Goal: Task Accomplishment & Management: Manage account settings

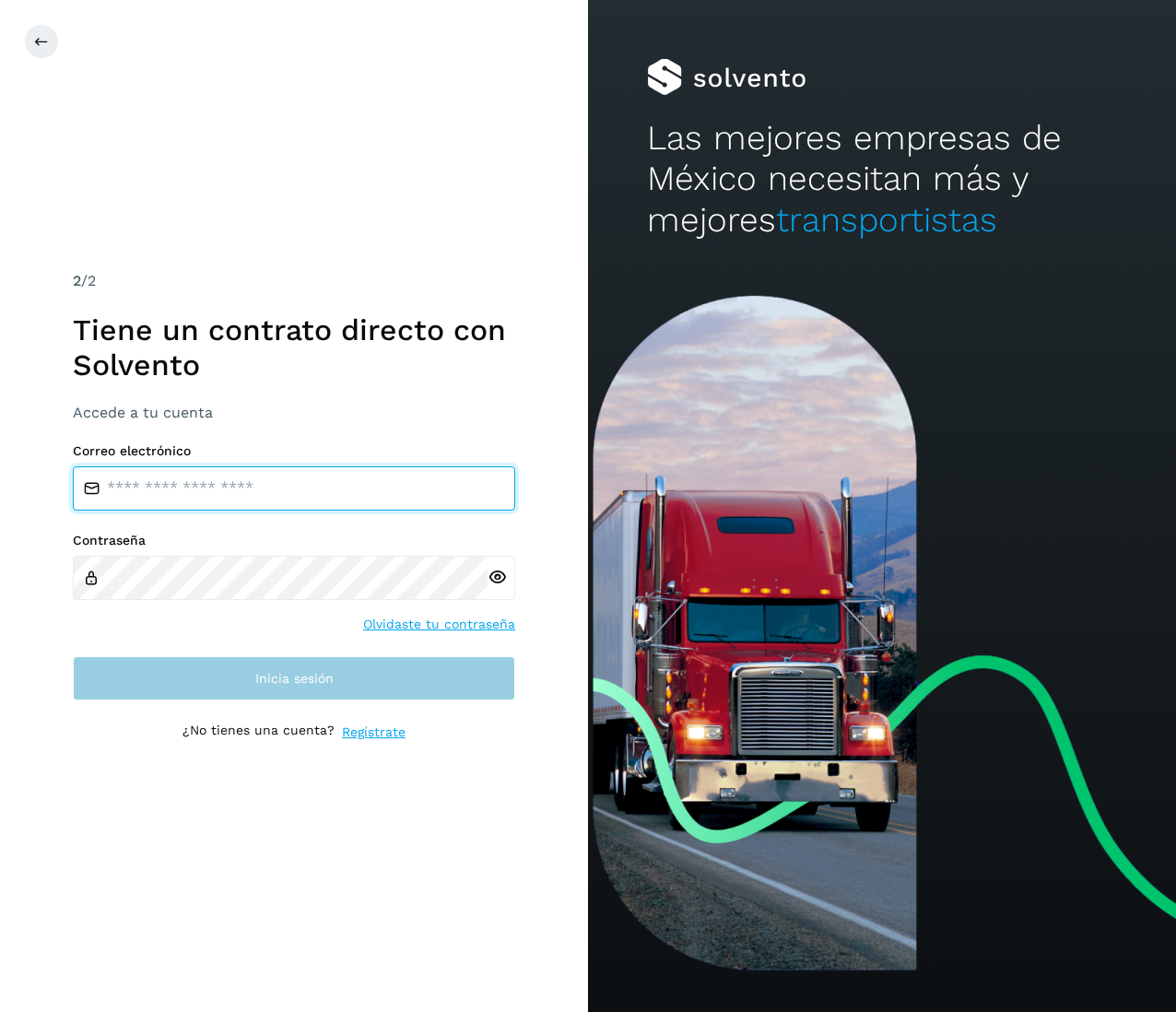
type input "**********"
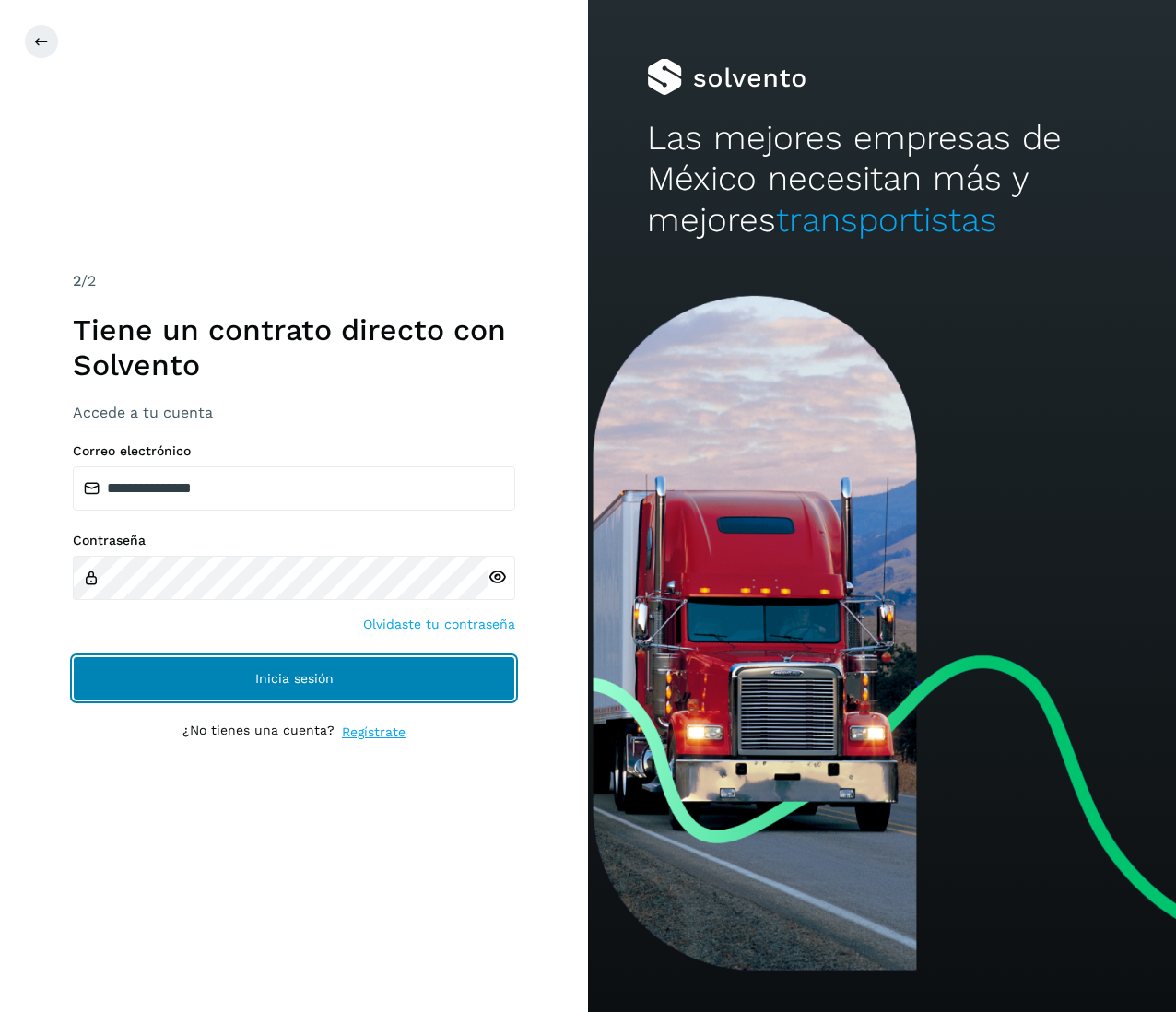
click at [325, 671] on span "Inicia sesión" at bounding box center [295, 677] width 78 height 12
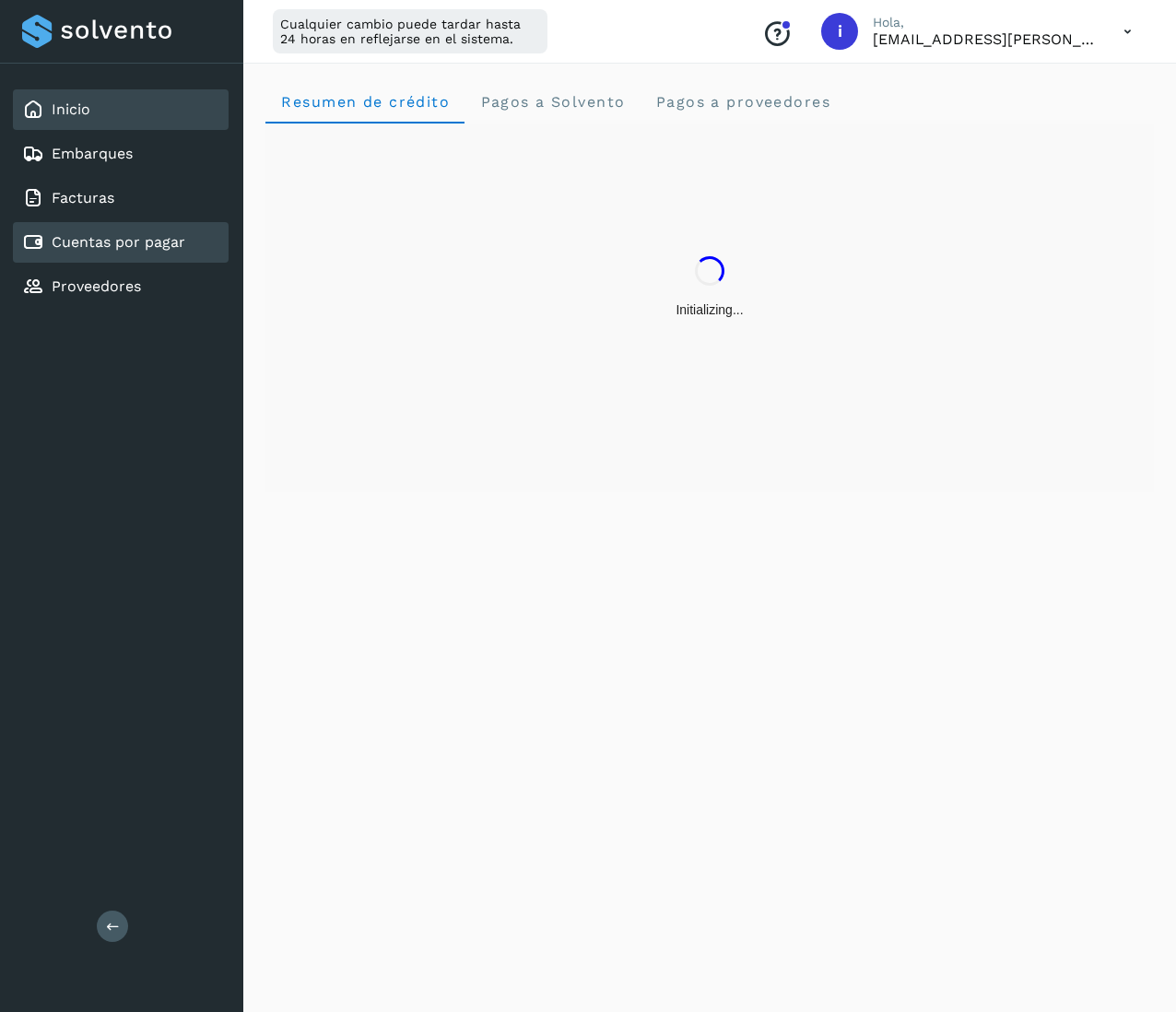
click at [126, 233] on link "Cuentas por pagar" at bounding box center [119, 242] width 134 height 17
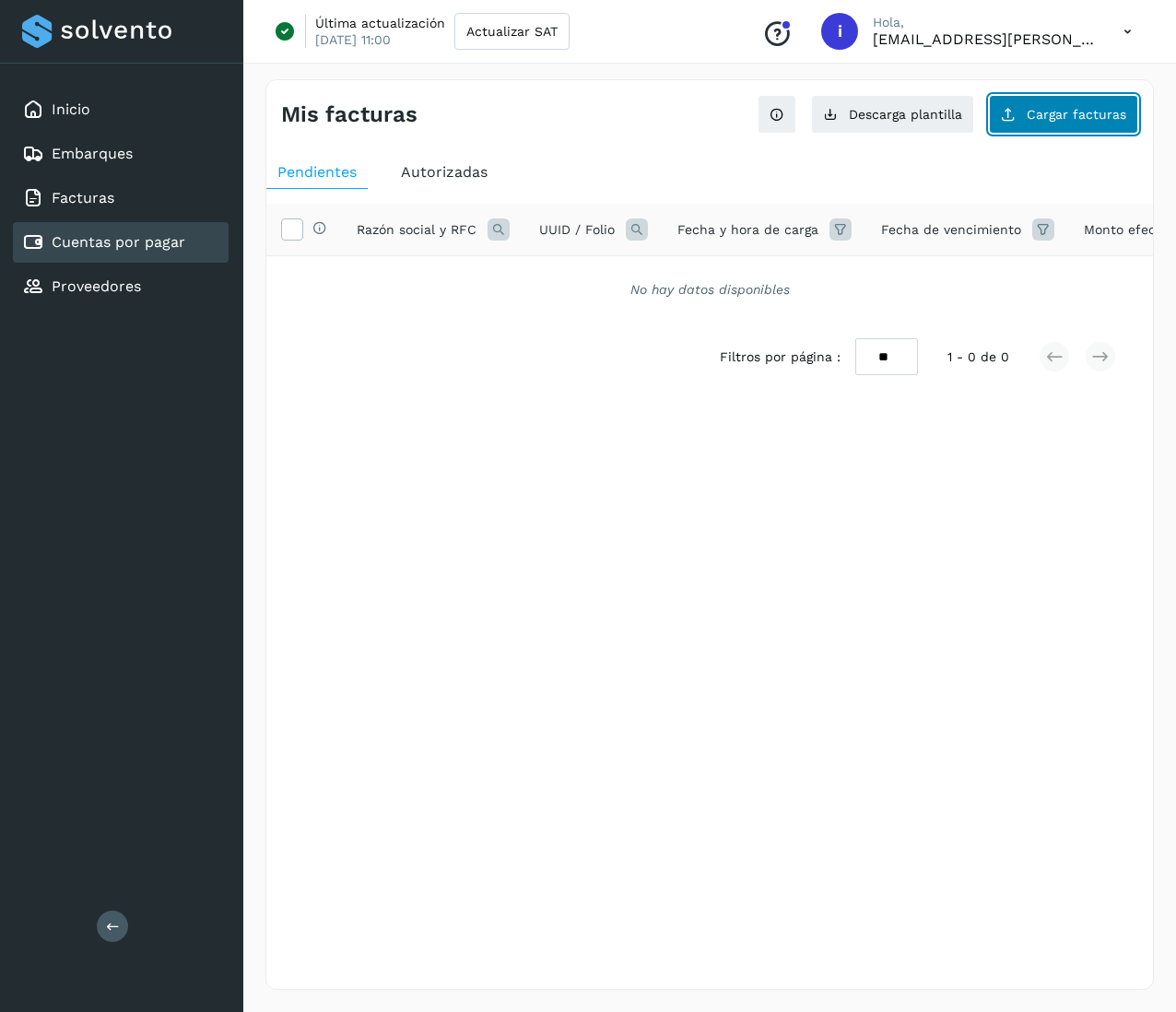
drag, startPoint x: 1072, startPoint y: 105, endPoint x: 1049, endPoint y: 113, distance: 24.4
click at [1049, 113] on span "Cargar facturas" at bounding box center [1076, 114] width 100 height 12
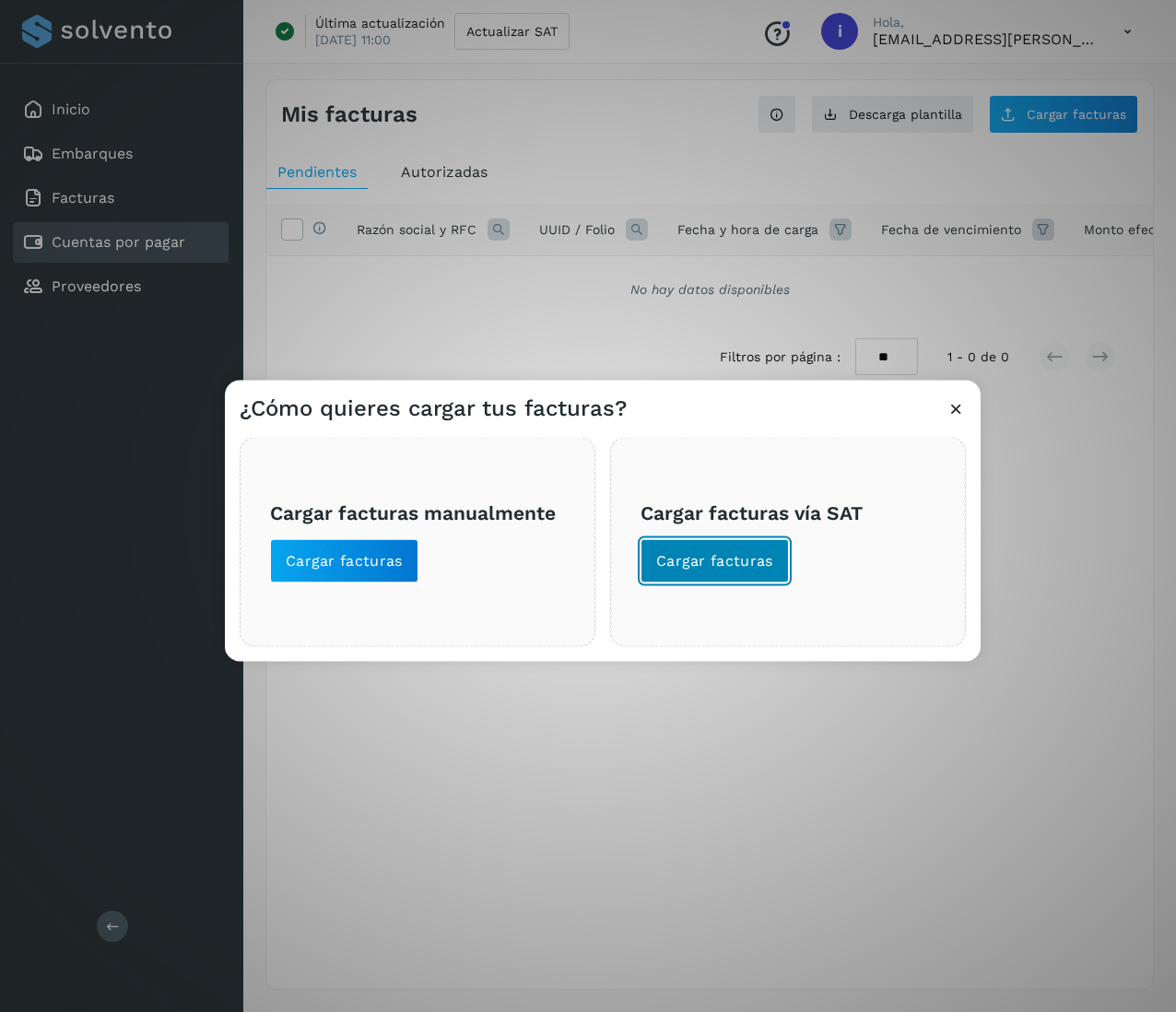
click at [728, 569] on span "Cargar facturas" at bounding box center [715, 561] width 117 height 20
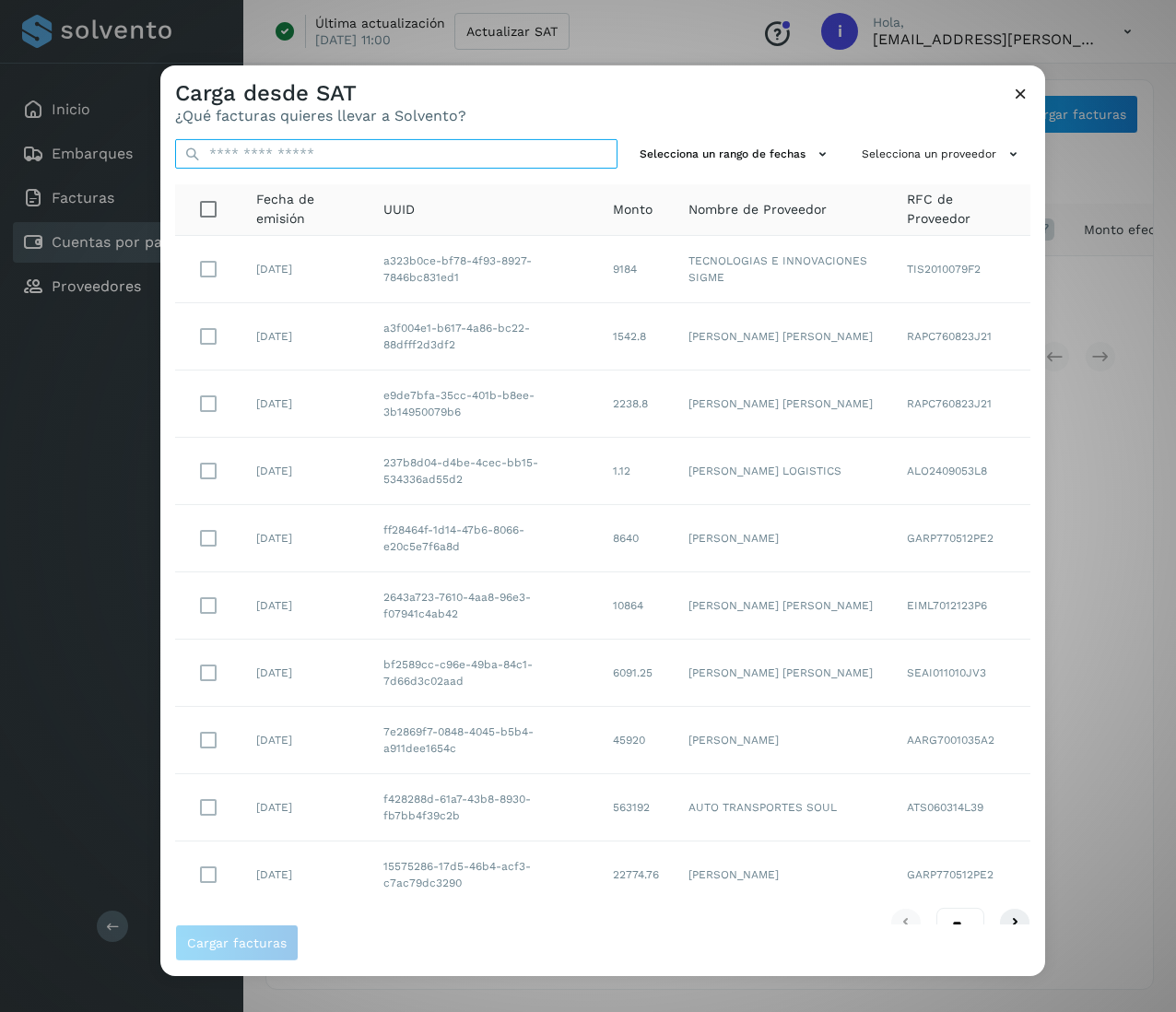
click at [374, 166] on input "text" at bounding box center [396, 153] width 442 height 30
paste input "**********"
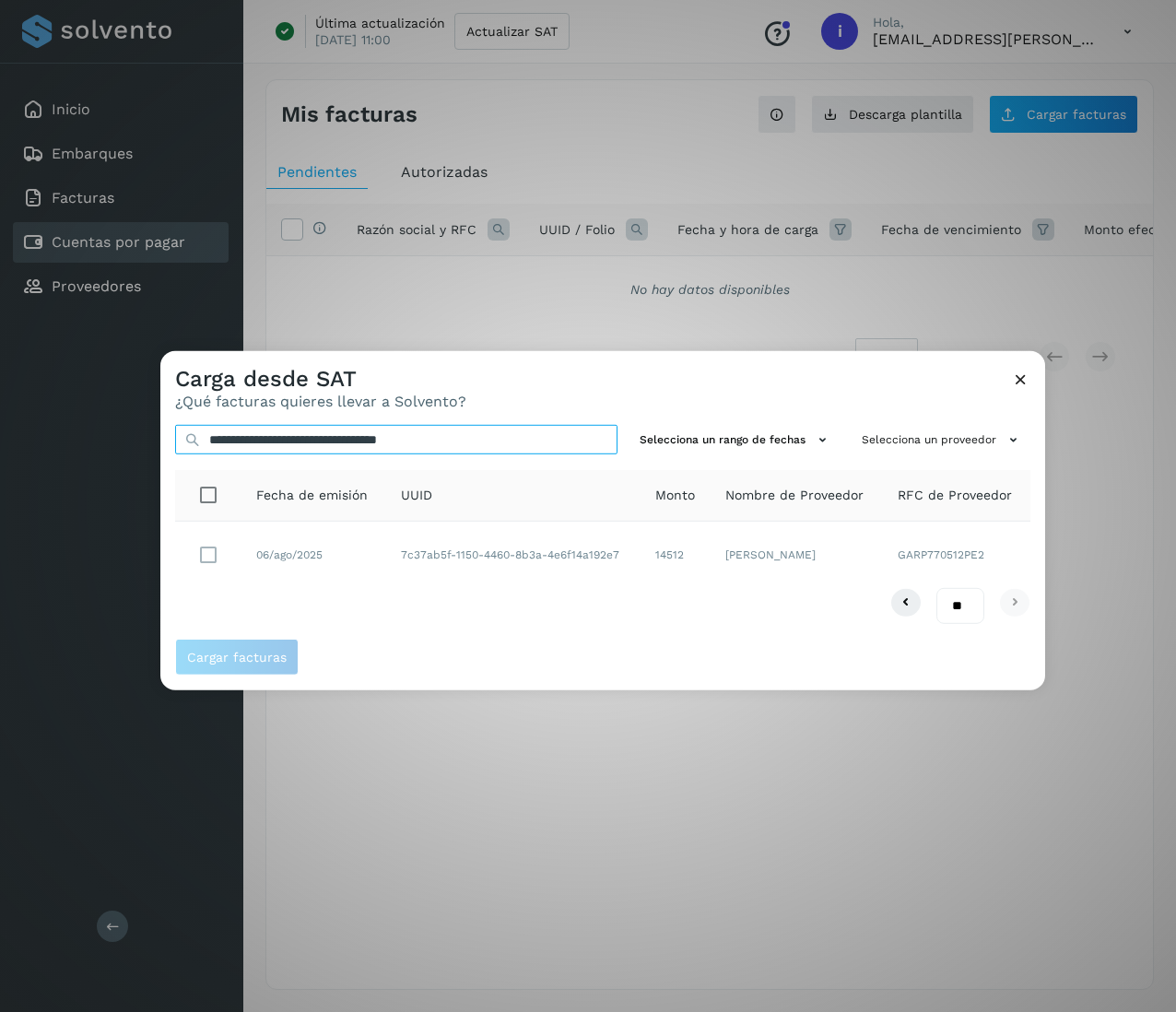
type input "**********"
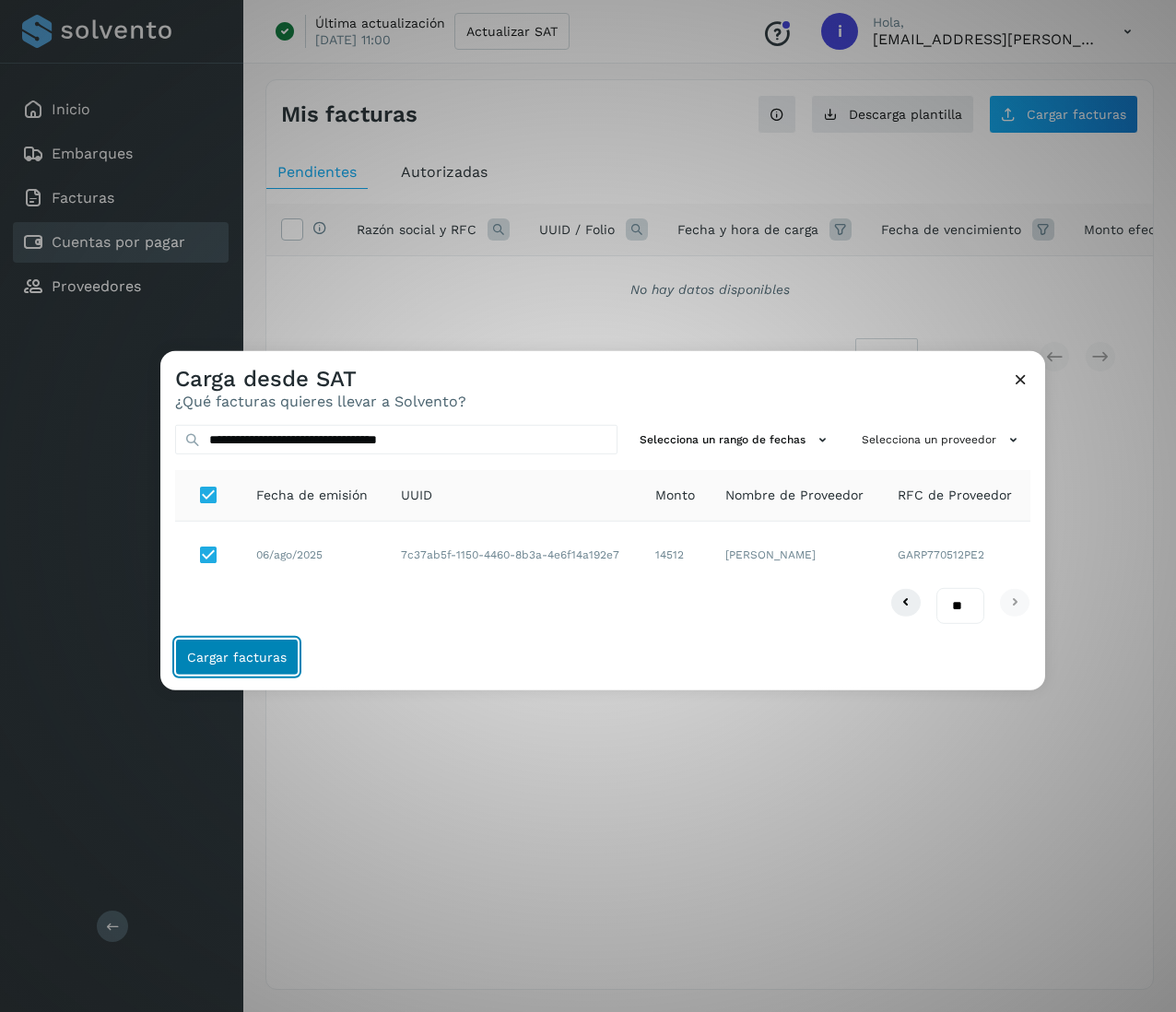
click at [253, 658] on span "Cargar facturas" at bounding box center [237, 656] width 100 height 12
click at [229, 642] on button "Cargar facturas" at bounding box center [236, 657] width 123 height 37
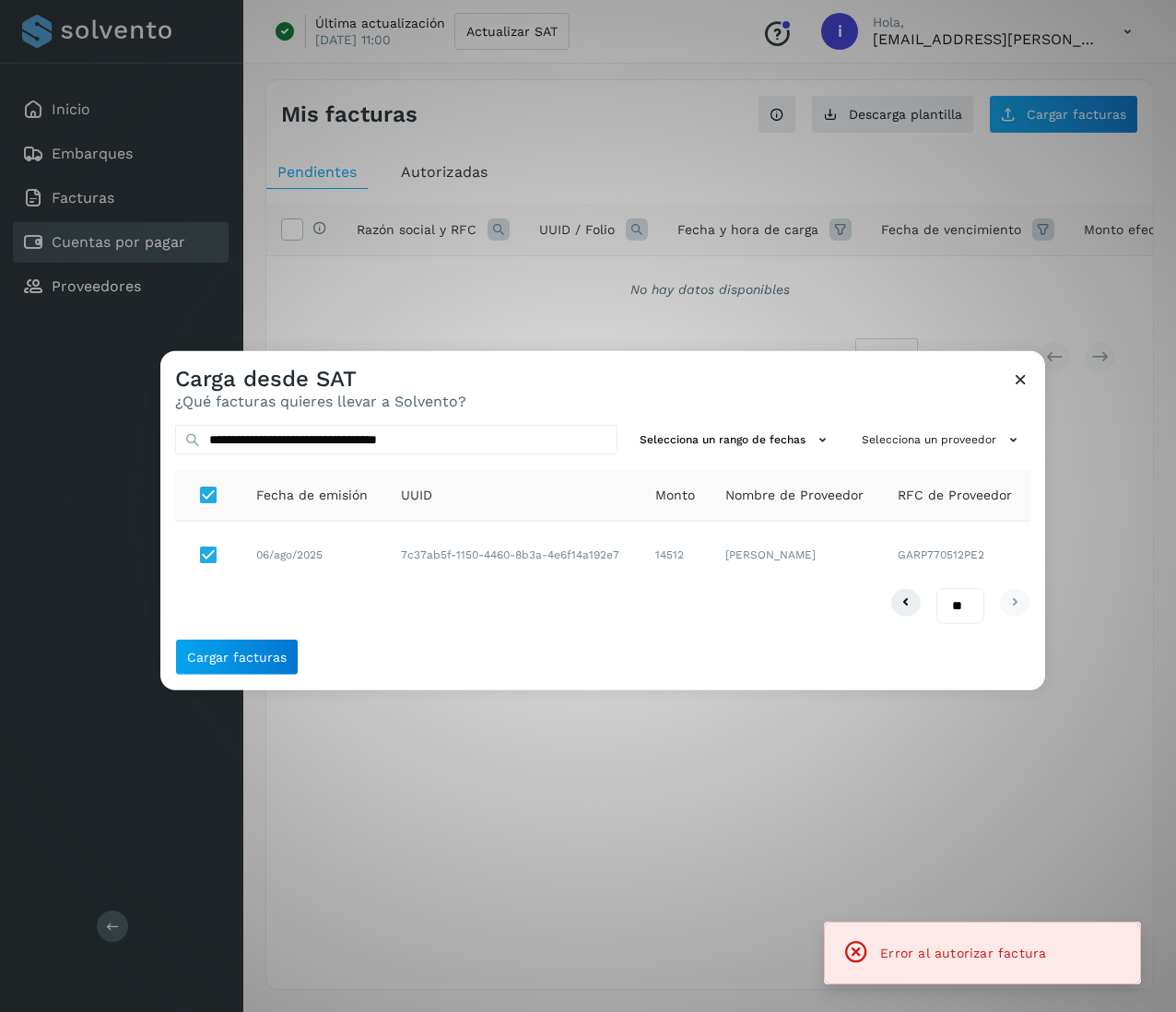
click at [1019, 381] on icon at bounding box center [1021, 379] width 19 height 19
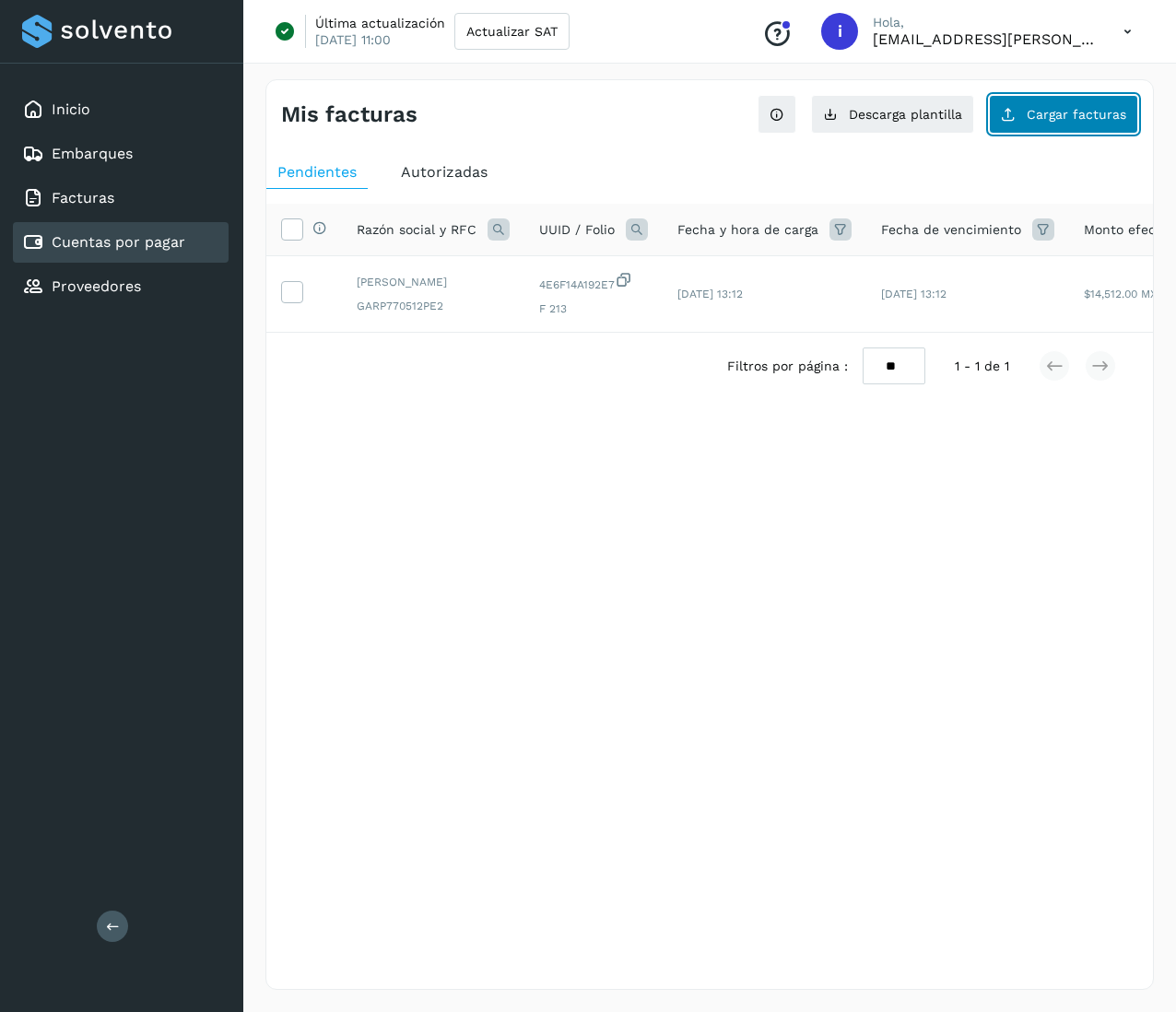
click at [1053, 104] on button "Cargar facturas" at bounding box center [1064, 114] width 149 height 38
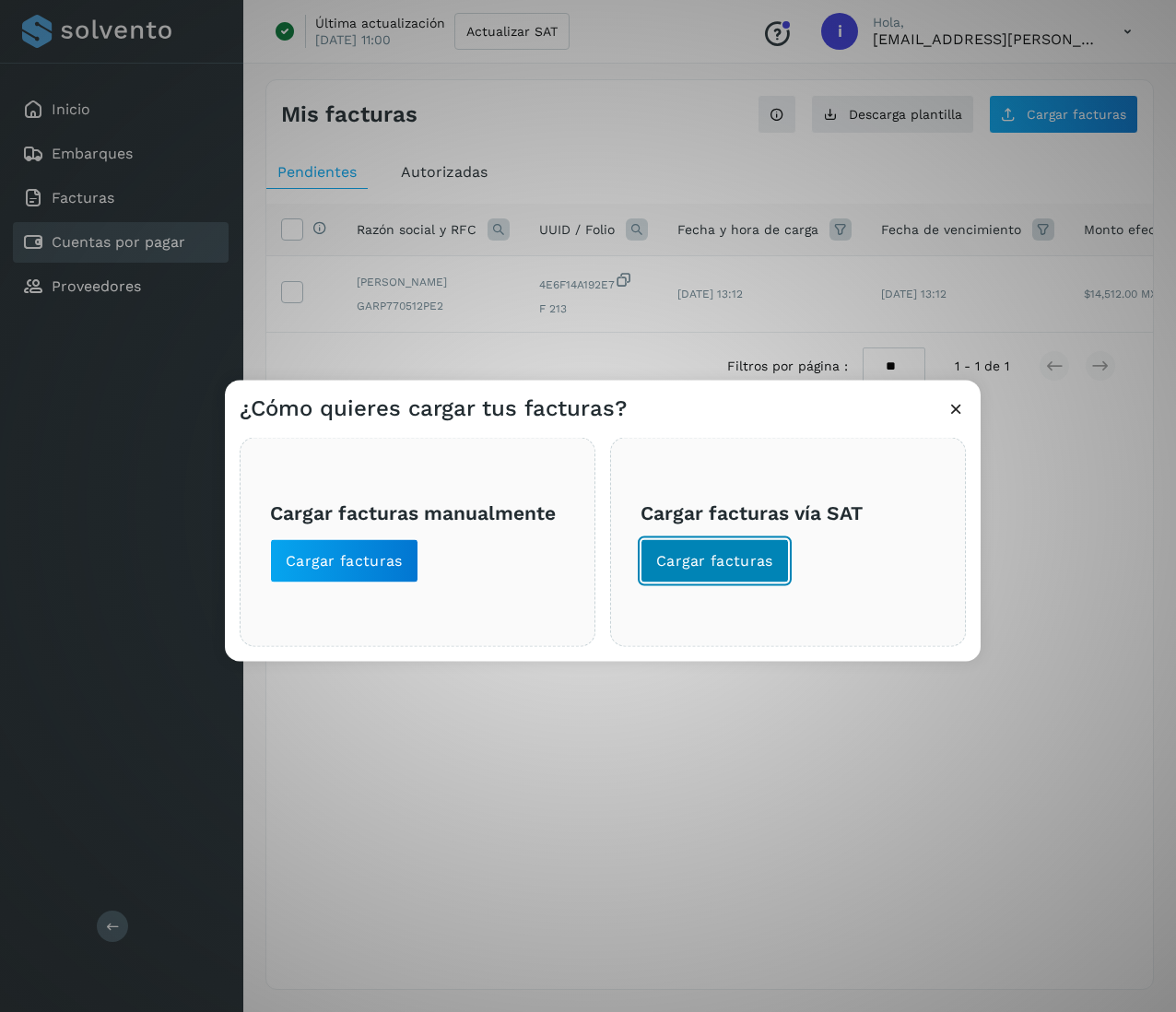
click at [684, 558] on span "Cargar facturas" at bounding box center [715, 561] width 117 height 20
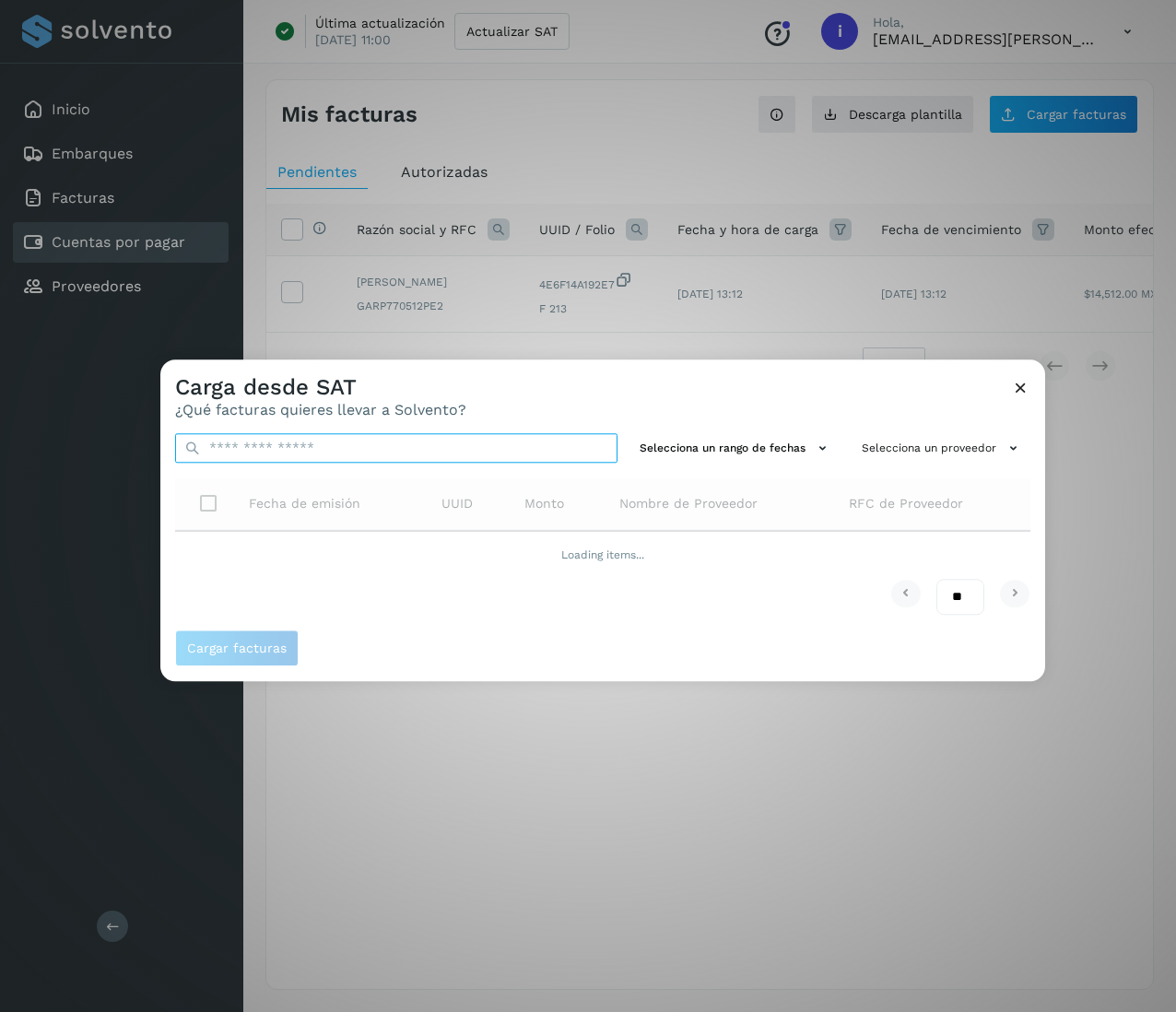
click at [404, 443] on input "text" at bounding box center [396, 448] width 442 height 30
paste input "**********"
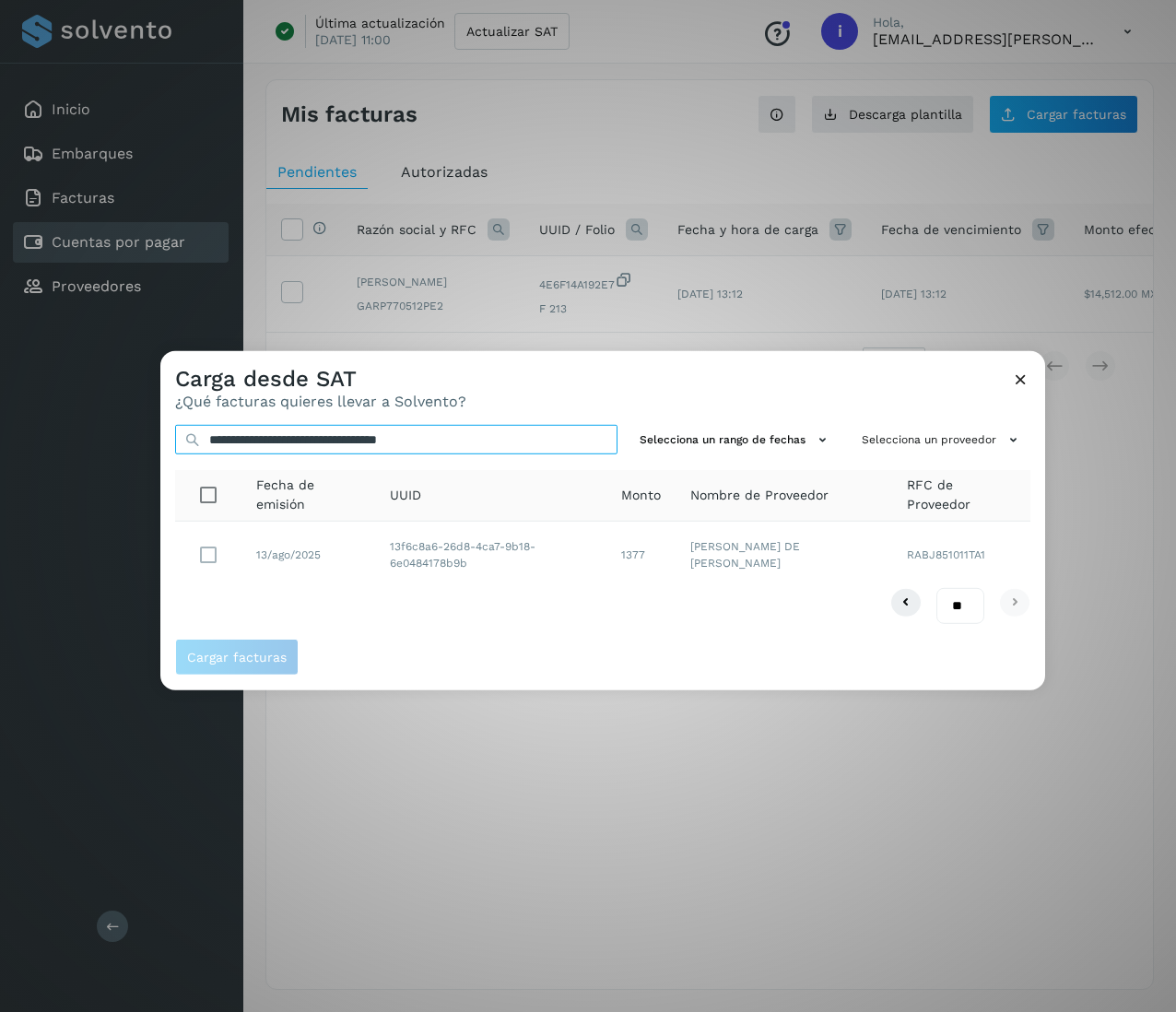
type input "**********"
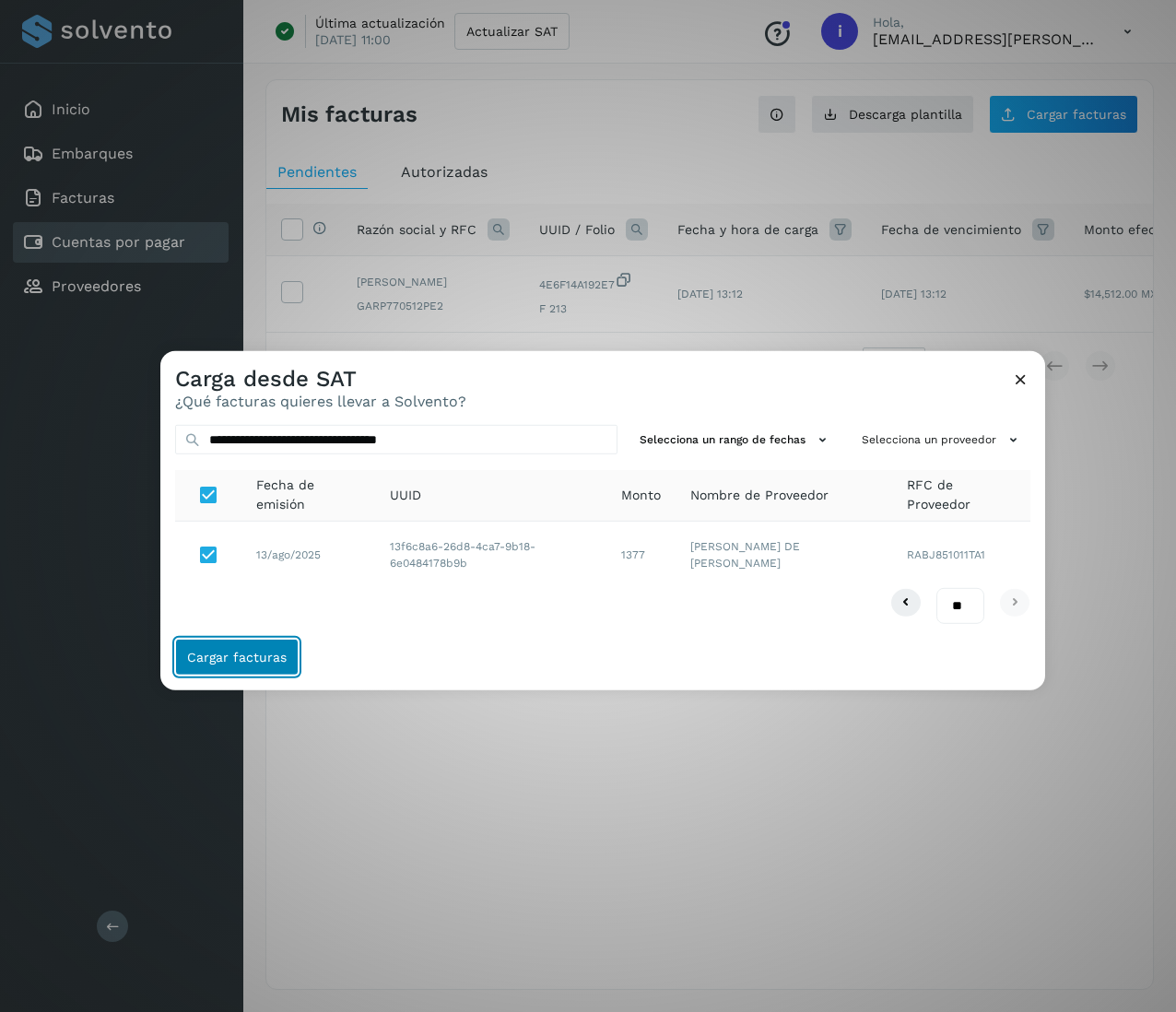
click at [265, 650] on span "Cargar facturas" at bounding box center [237, 656] width 100 height 12
click at [183, 657] on button "Cargar facturas" at bounding box center [236, 657] width 123 height 37
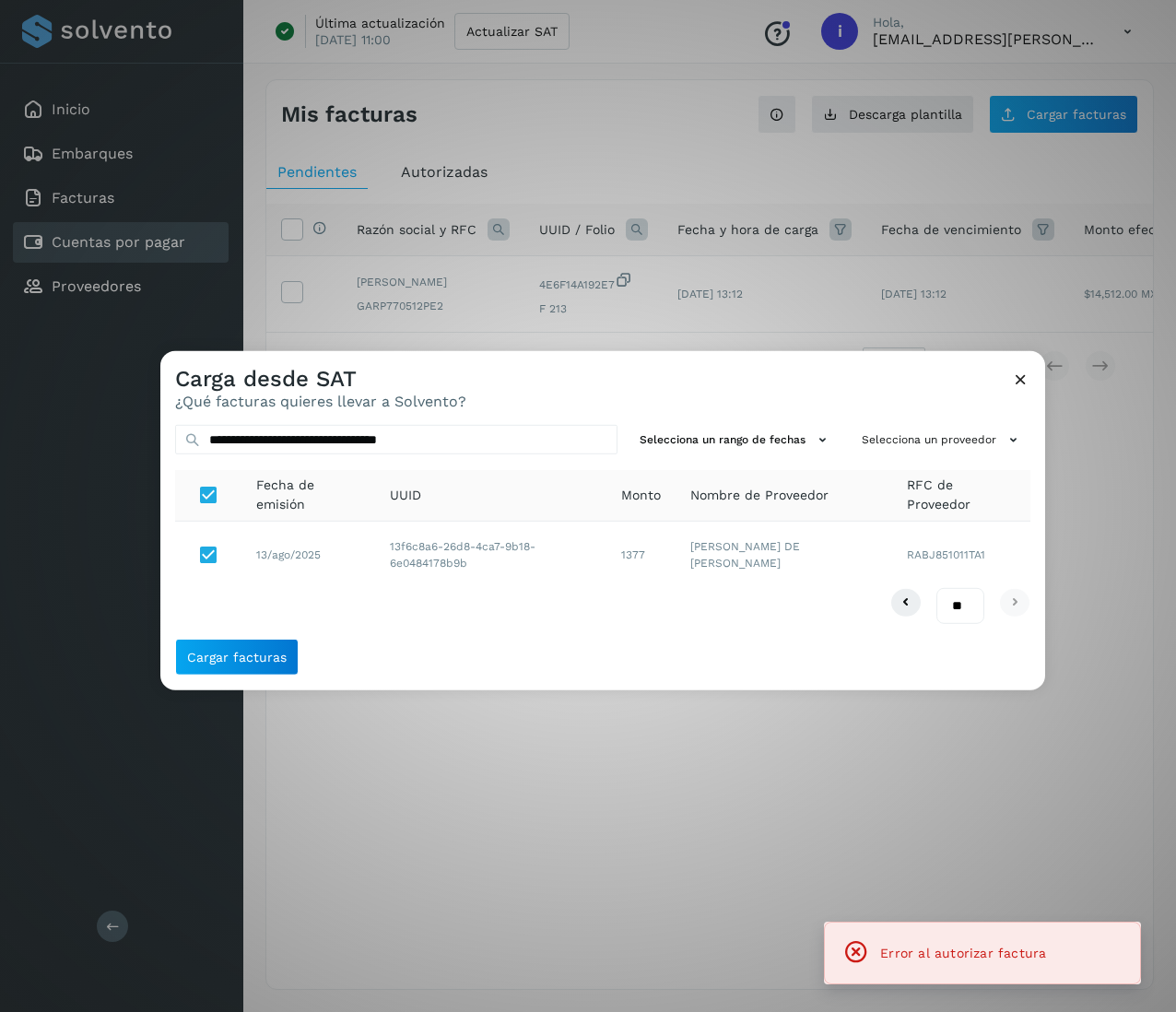
click at [614, 774] on div "**********" at bounding box center [588, 506] width 1176 height 1012
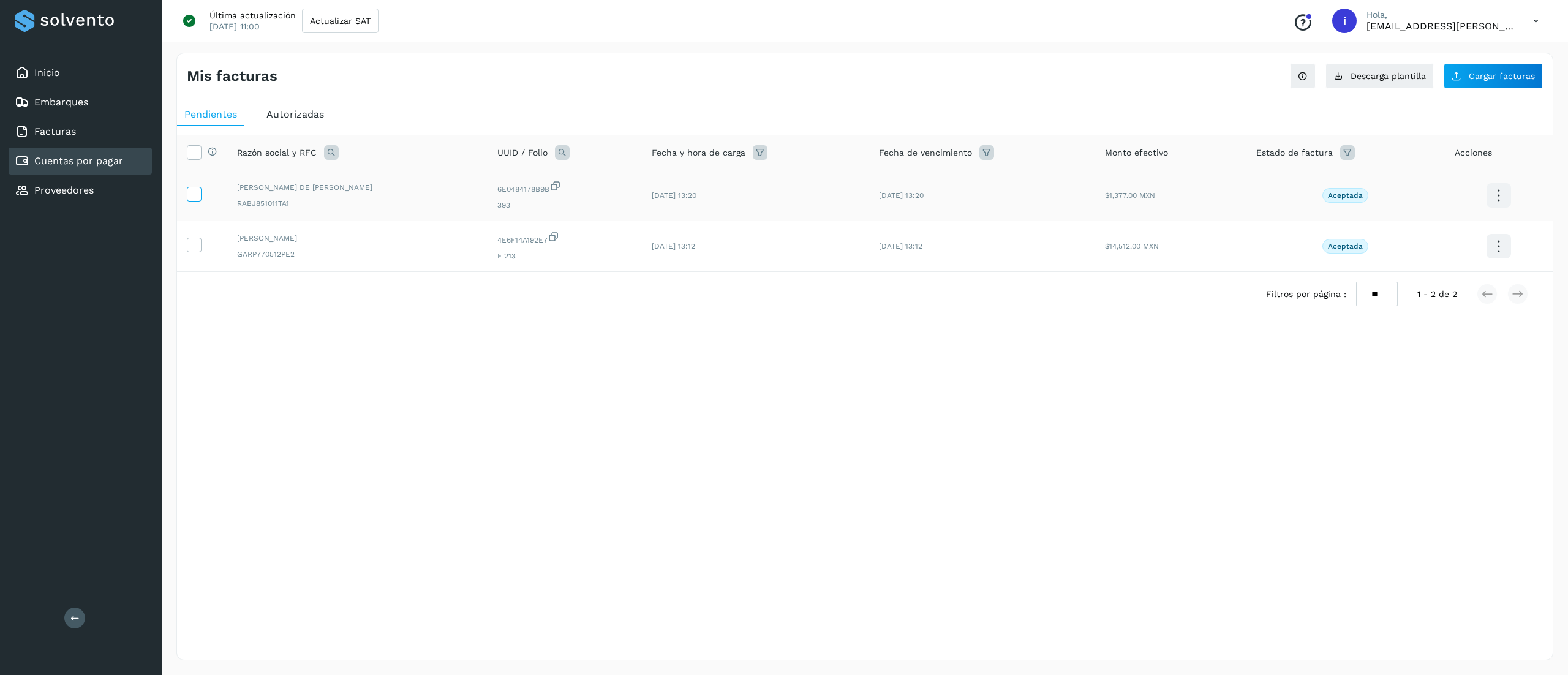
click at [196, 198] on icon at bounding box center [194, 193] width 13 height 13
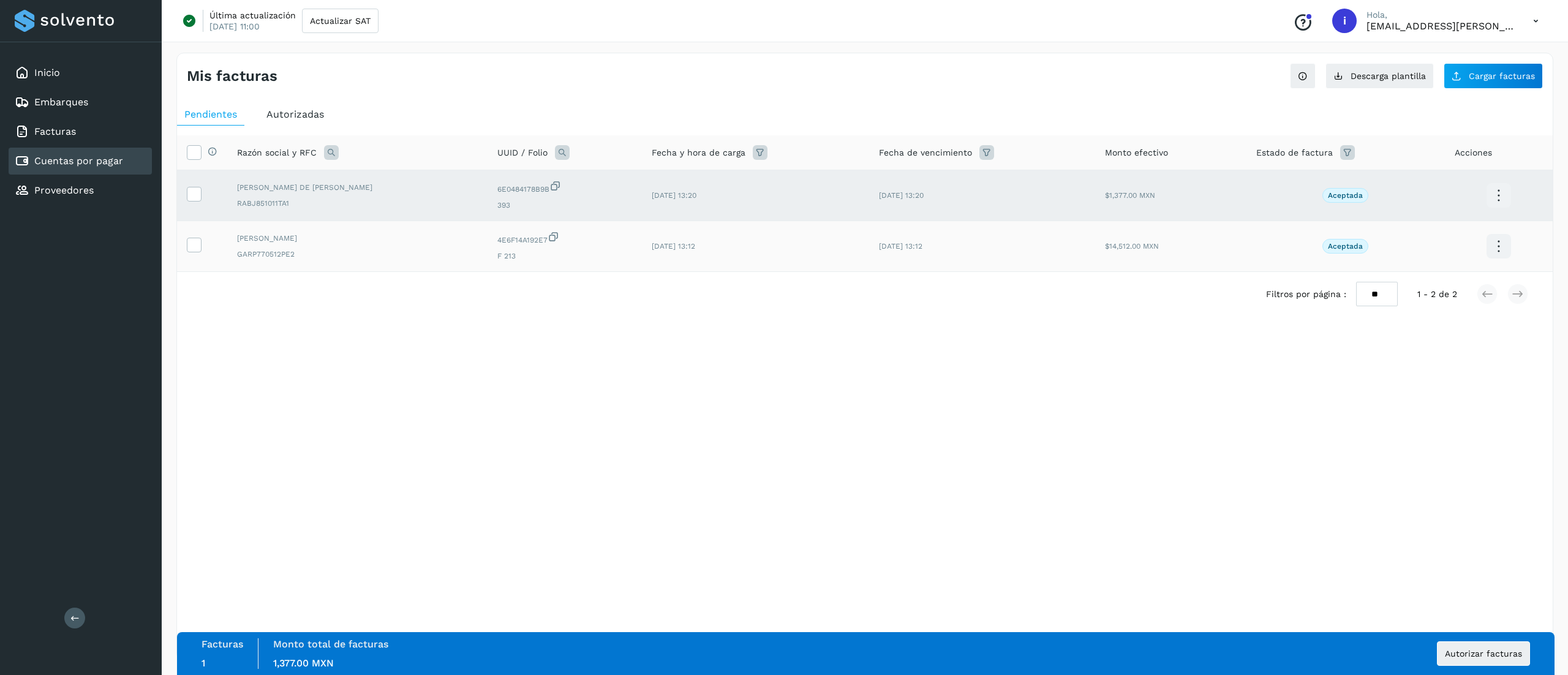
click at [202, 254] on td at bounding box center [201, 247] width 50 height 51
click at [198, 252] on label at bounding box center [194, 245] width 15 height 15
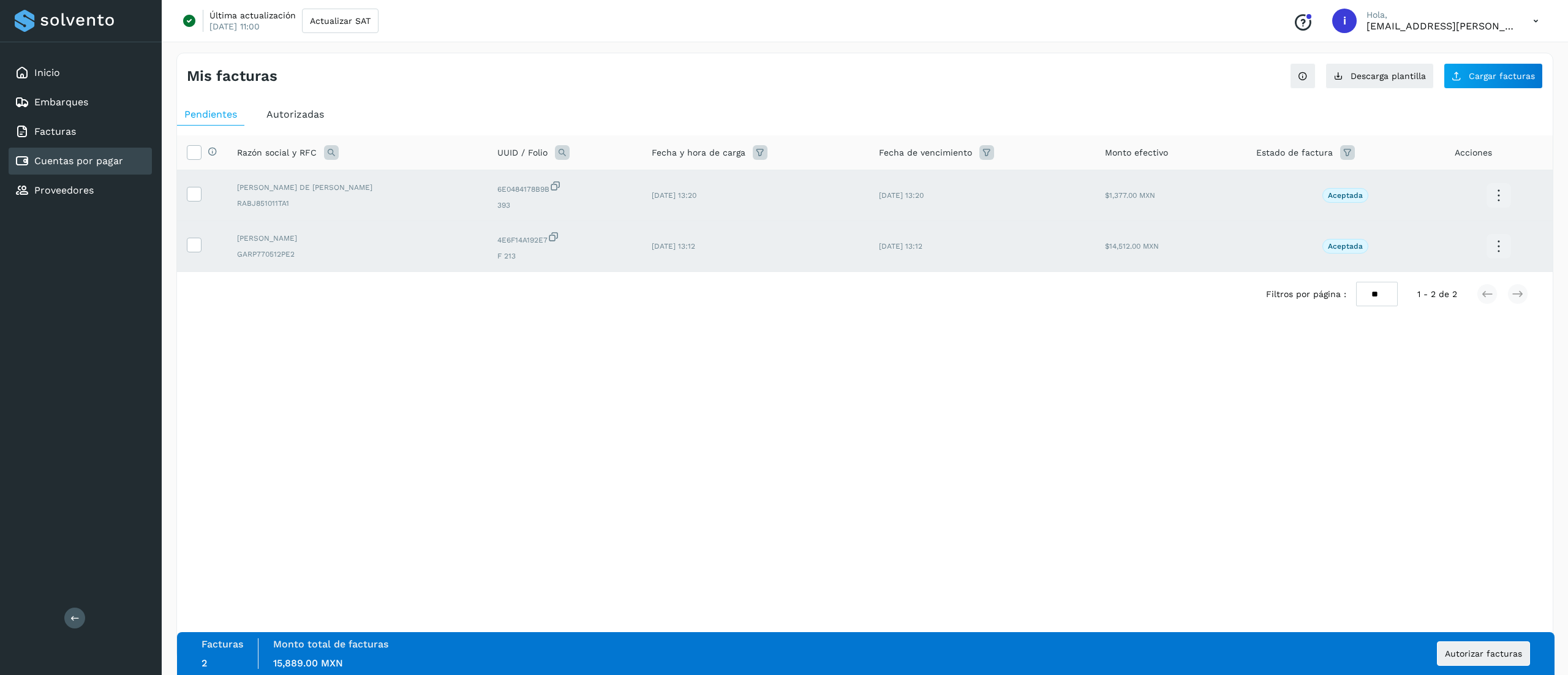
click at [781, 191] on td "$1,377.00 MXN" at bounding box center [1171, 196] width 151 height 51
click at [781, 657] on span "Autorizar facturas" at bounding box center [1483, 653] width 77 height 8
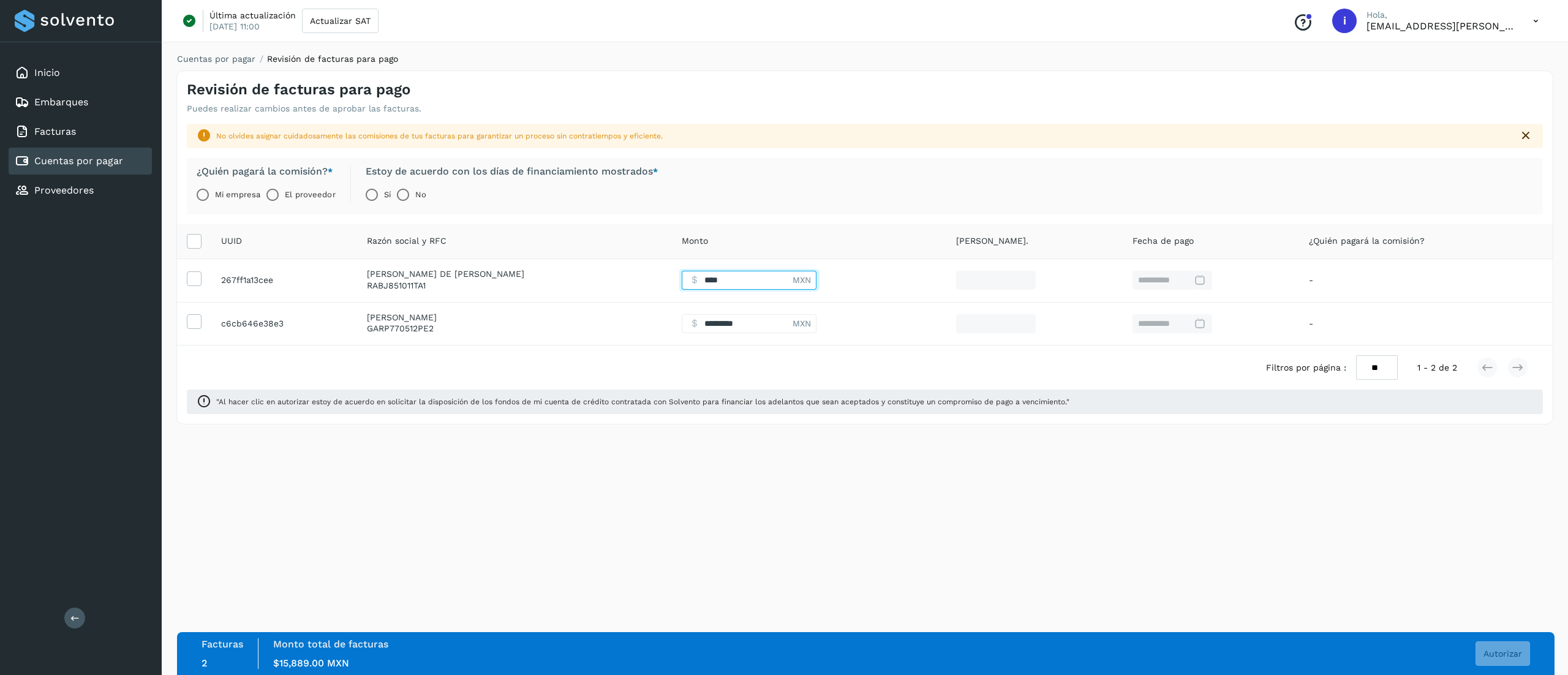
drag, startPoint x: 737, startPoint y: 274, endPoint x: 580, endPoint y: 274, distance: 157.0
click at [580, 274] on tr "**********" at bounding box center [864, 280] width 1375 height 43
drag, startPoint x: 721, startPoint y: 278, endPoint x: 585, endPoint y: 273, distance: 136.1
click at [585, 273] on tr "**********" at bounding box center [864, 280] width 1375 height 43
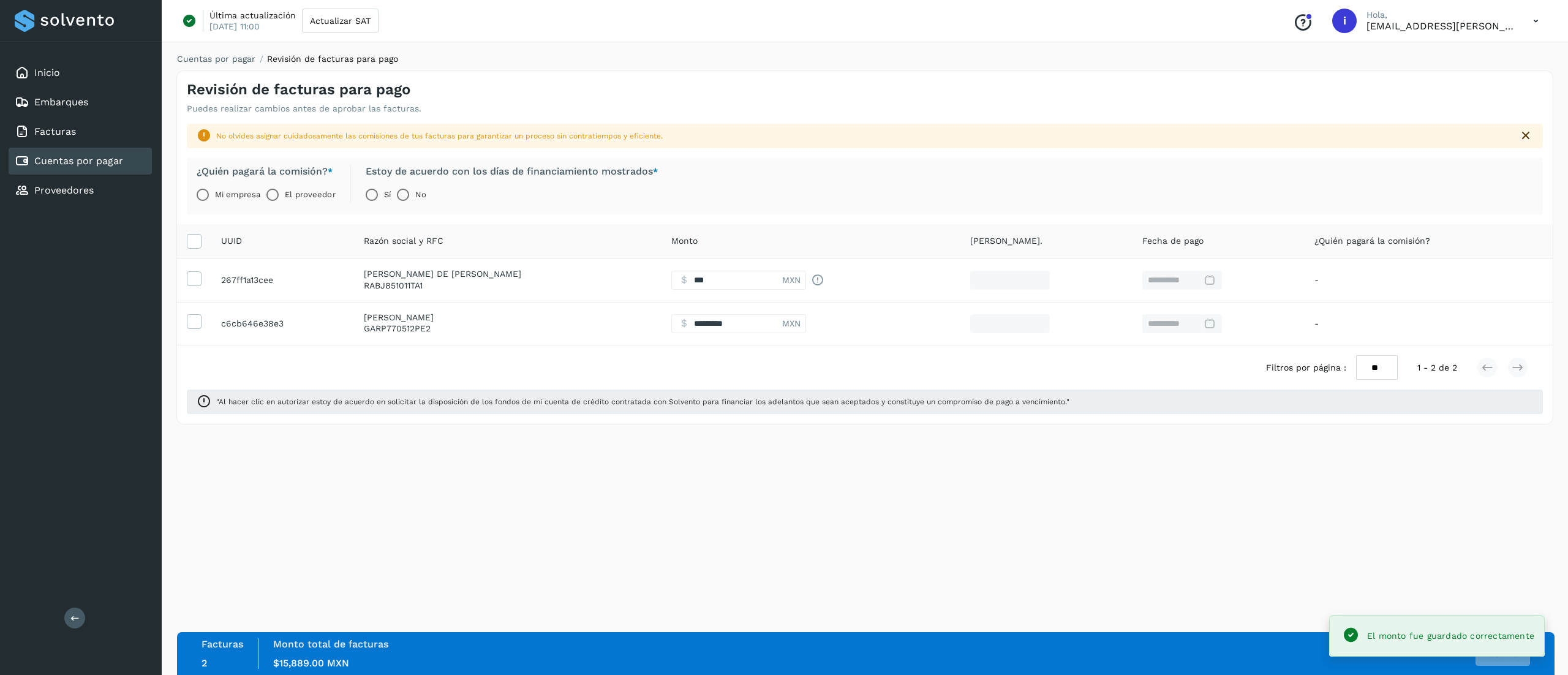
type input "******"
click at [781, 507] on div "**********" at bounding box center [864, 357] width 1406 height 637
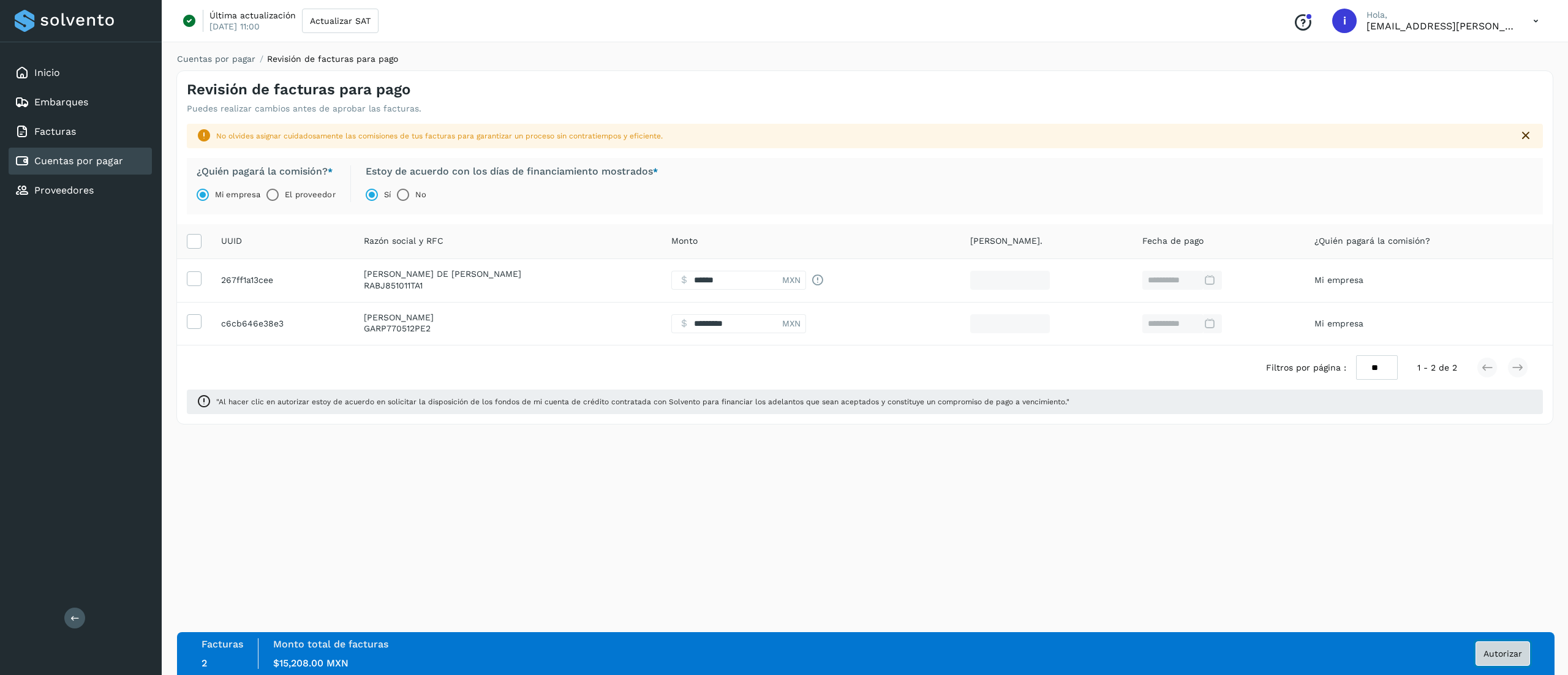
drag, startPoint x: 1489, startPoint y: 651, endPoint x: 1480, endPoint y: 512, distance: 139.3
click at [781, 513] on div "**********" at bounding box center [864, 357] width 1406 height 637
click at [781, 653] on button "Autorizar" at bounding box center [1503, 653] width 55 height 25
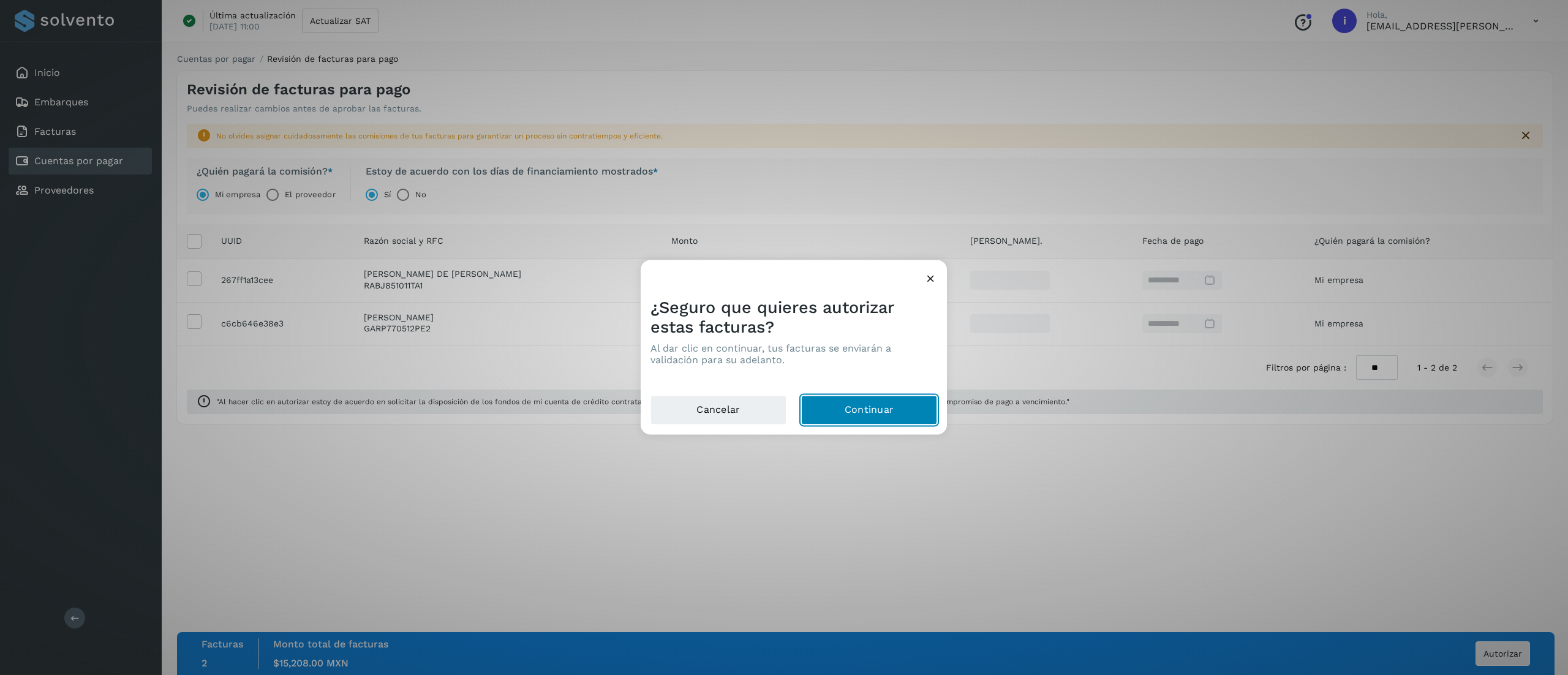
click at [781, 415] on button "Continuar" at bounding box center [869, 410] width 136 height 29
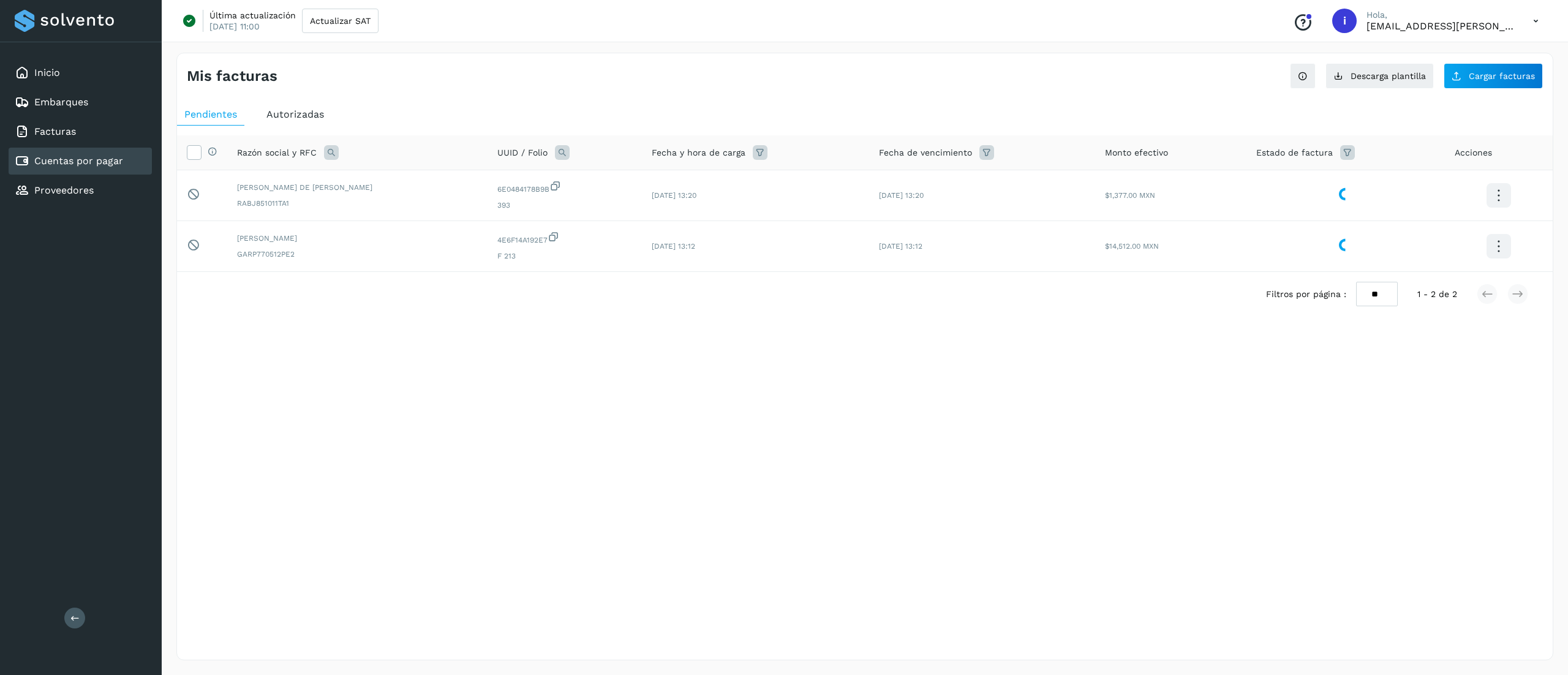
drag, startPoint x: 532, startPoint y: 387, endPoint x: 482, endPoint y: 332, distance: 74.3
click at [531, 387] on div "Mis facturas Ver instrucciones para cargar Facturas Descarga plantilla Cargar f…" at bounding box center [864, 357] width 1377 height 608
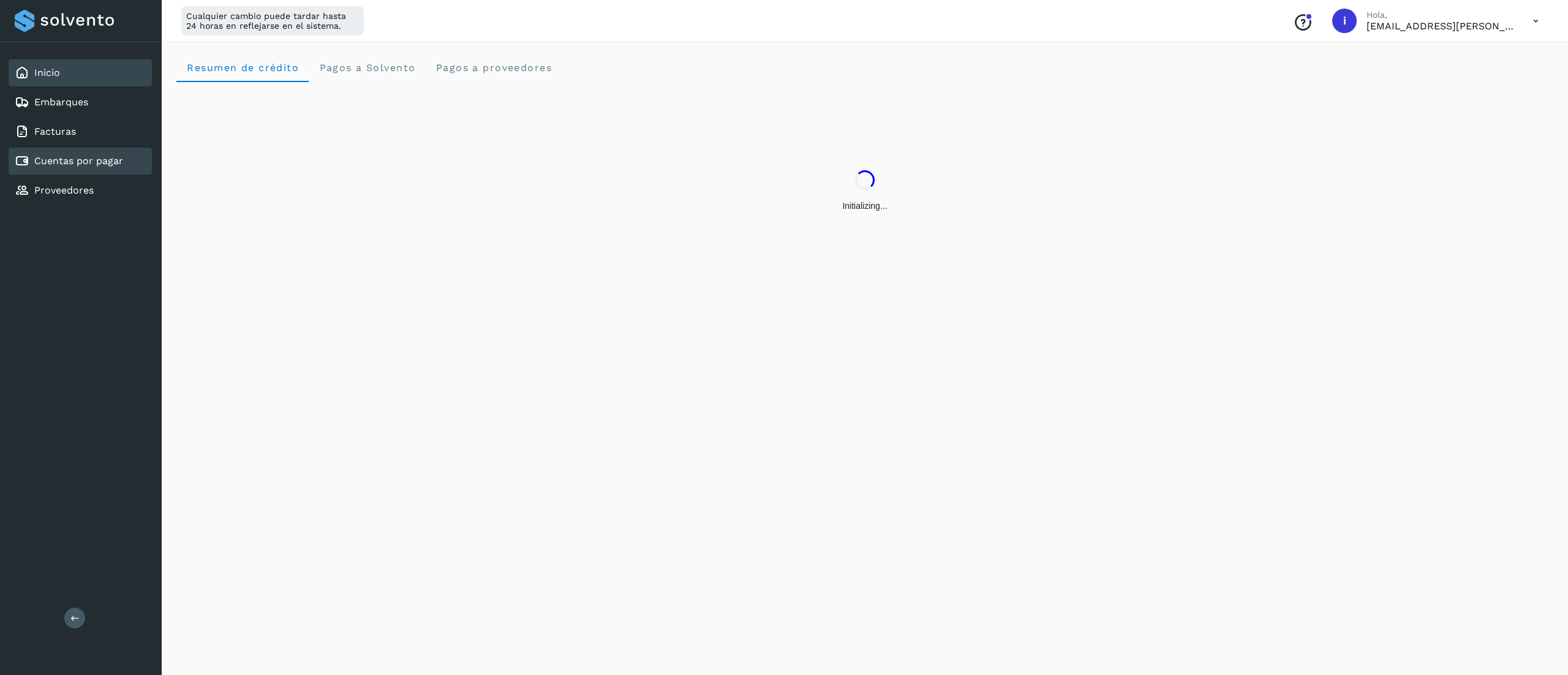
click at [108, 147] on div "Cuentas por pagar" at bounding box center [79, 161] width 143 height 27
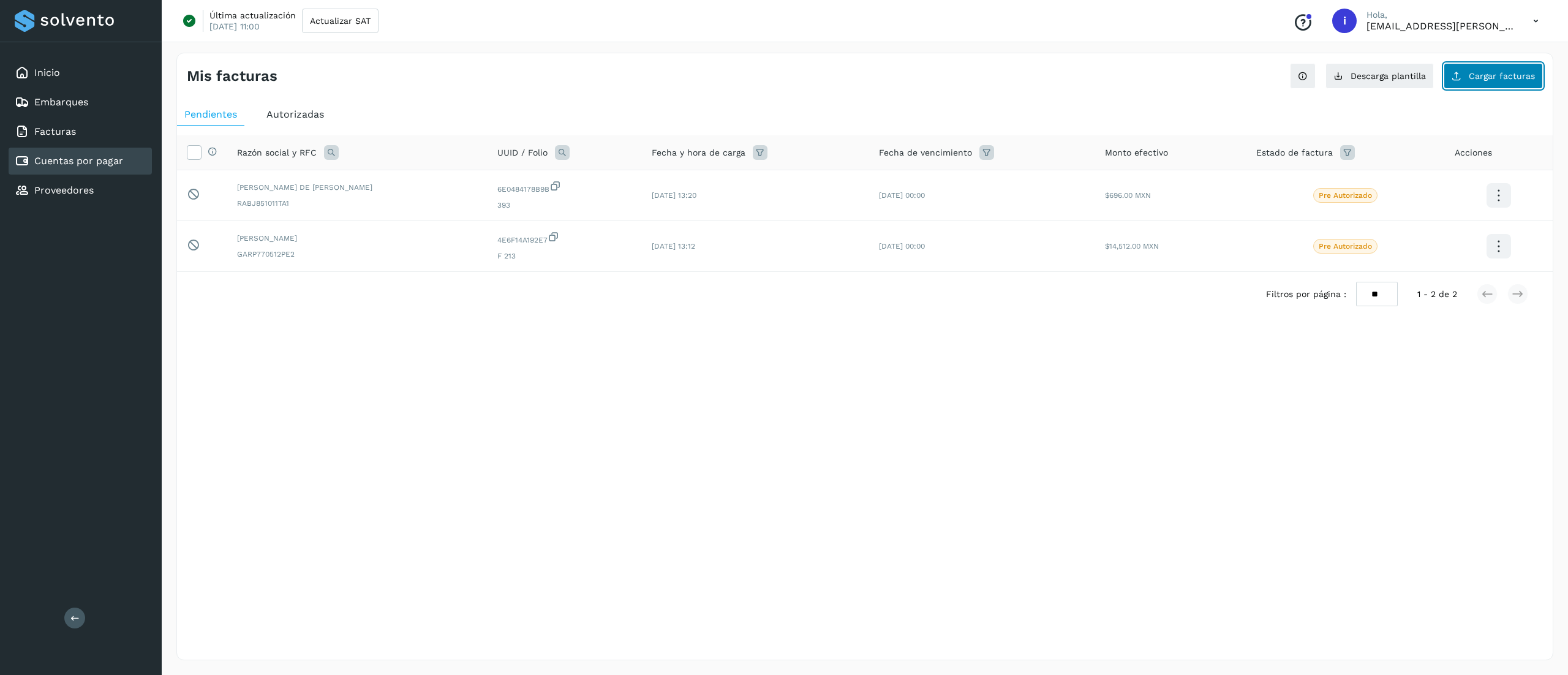
click at [781, 79] on span "Cargar facturas" at bounding box center [1501, 76] width 66 height 8
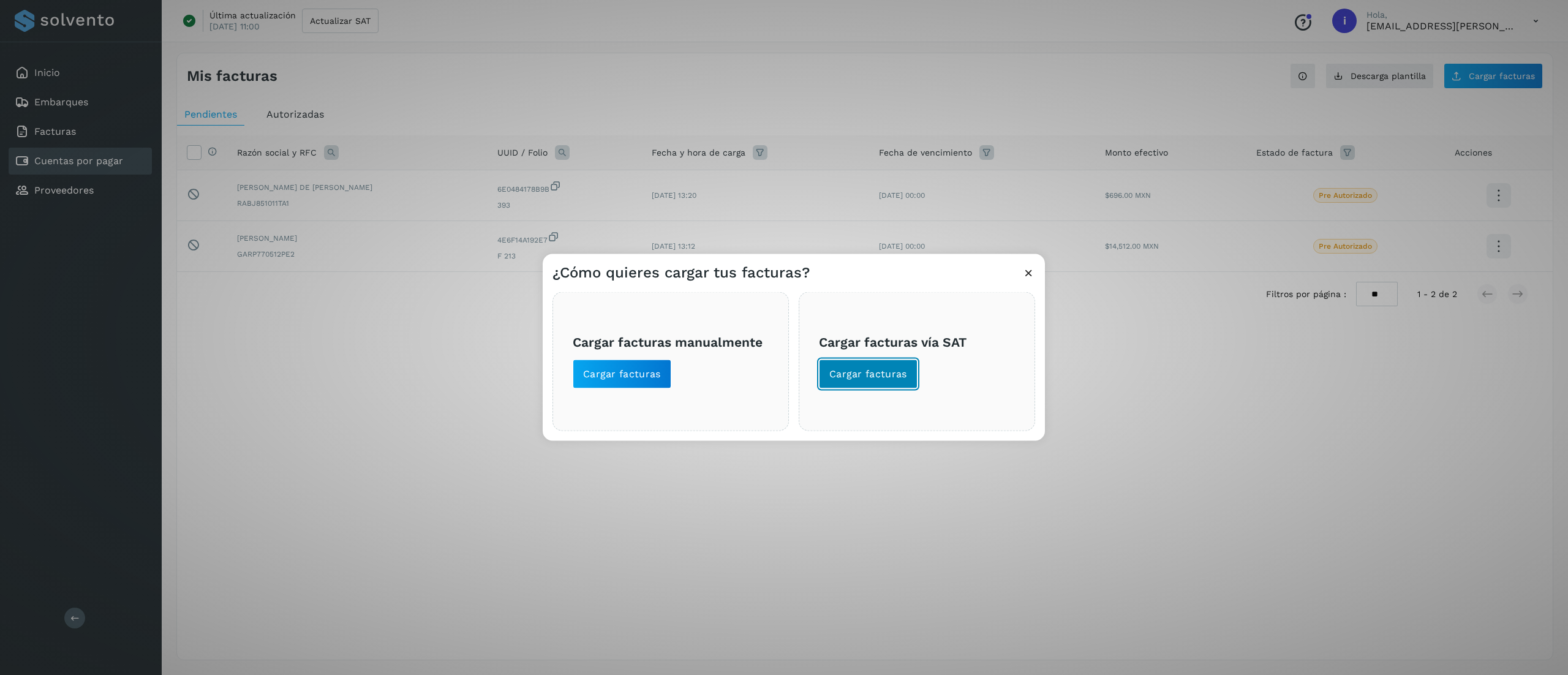
click at [781, 384] on button "Cargar facturas" at bounding box center [868, 374] width 99 height 29
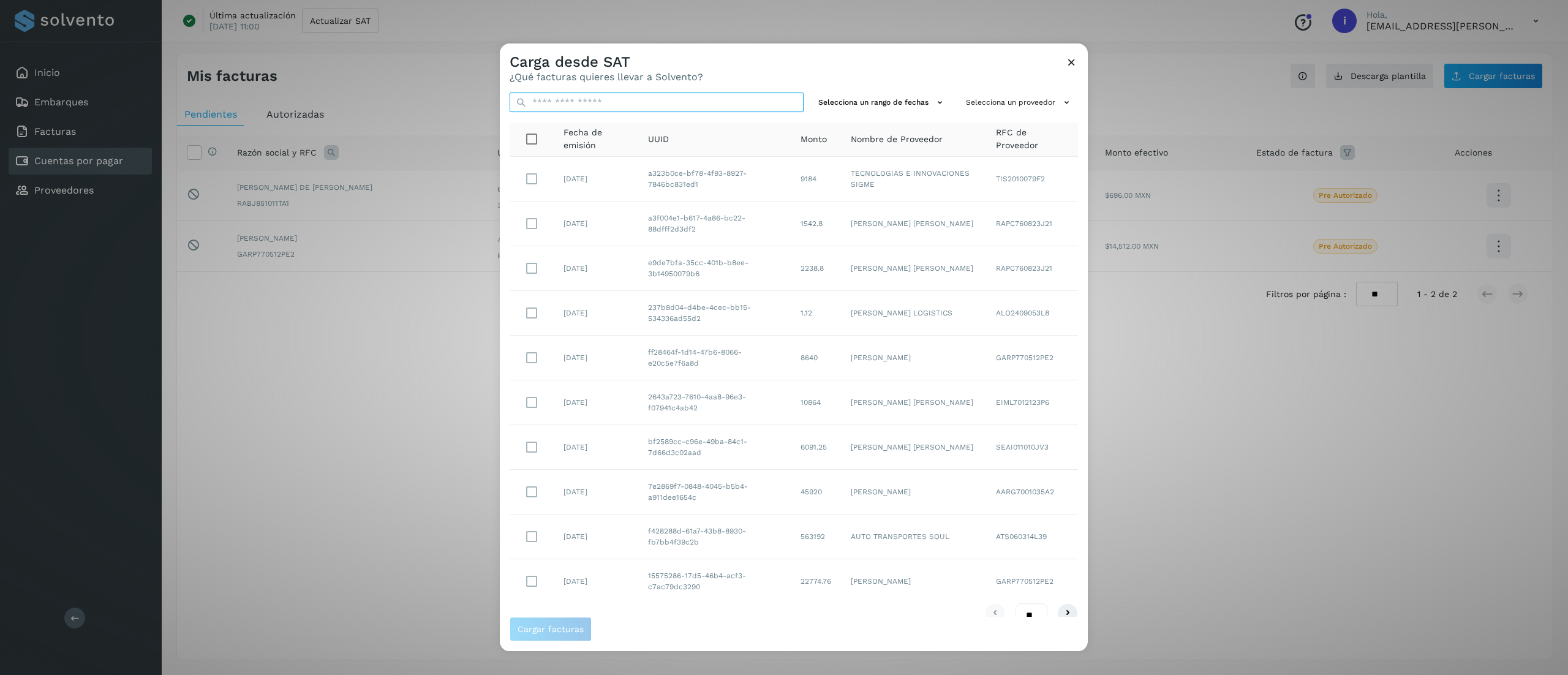
click at [674, 104] on input "text" at bounding box center [657, 102] width 294 height 20
click at [781, 88] on div "Selecciona un rango de fechas Selecciona un proveedor Fecha de emisión UUID Mon…" at bounding box center [793, 350] width 588 height 534
click at [781, 98] on button "Selecciona un proveedor" at bounding box center [1019, 102] width 117 height 20
click at [781, 133] on input "text" at bounding box center [992, 126] width 163 height 20
type input "****"
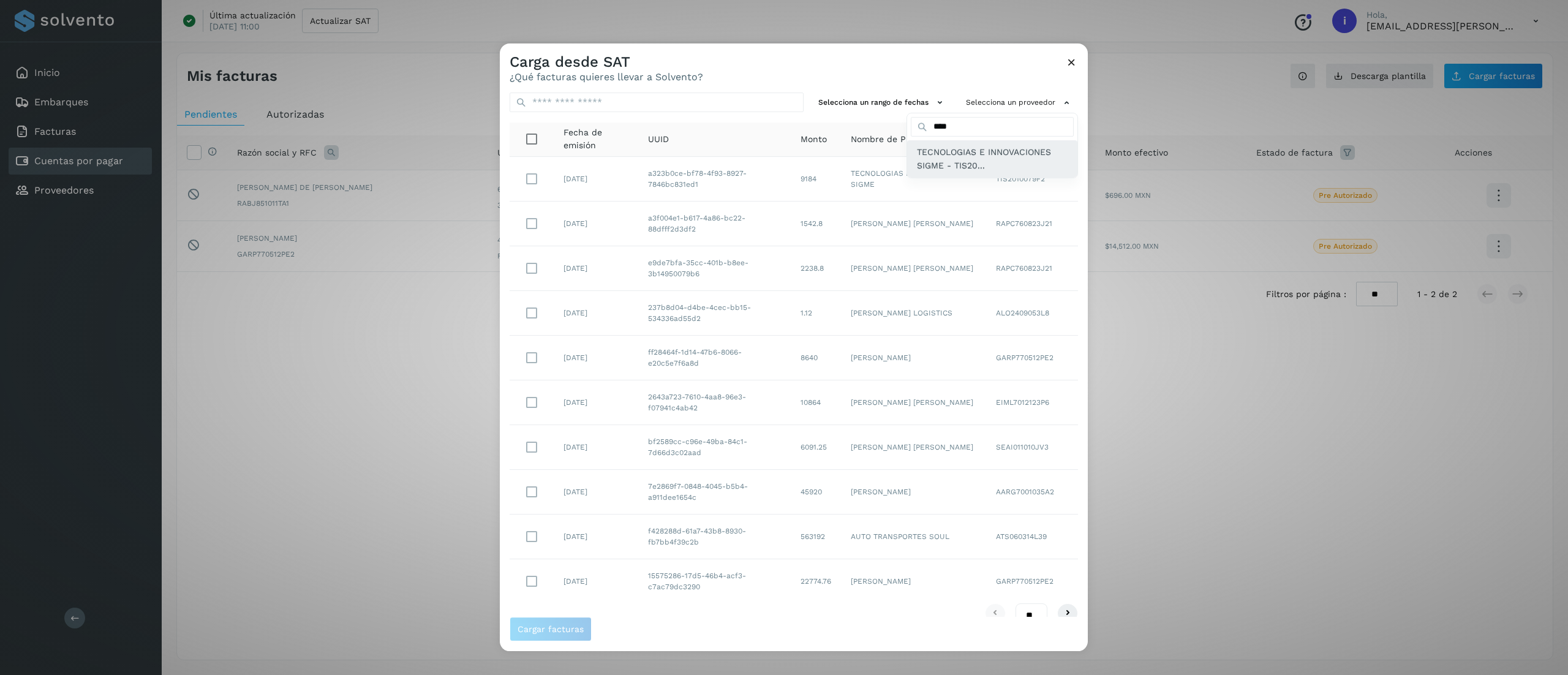
click at [781, 147] on span "TECNOLOGIAS E INNOVACIONES SIGME - TIS20..." at bounding box center [992, 158] width 151 height 27
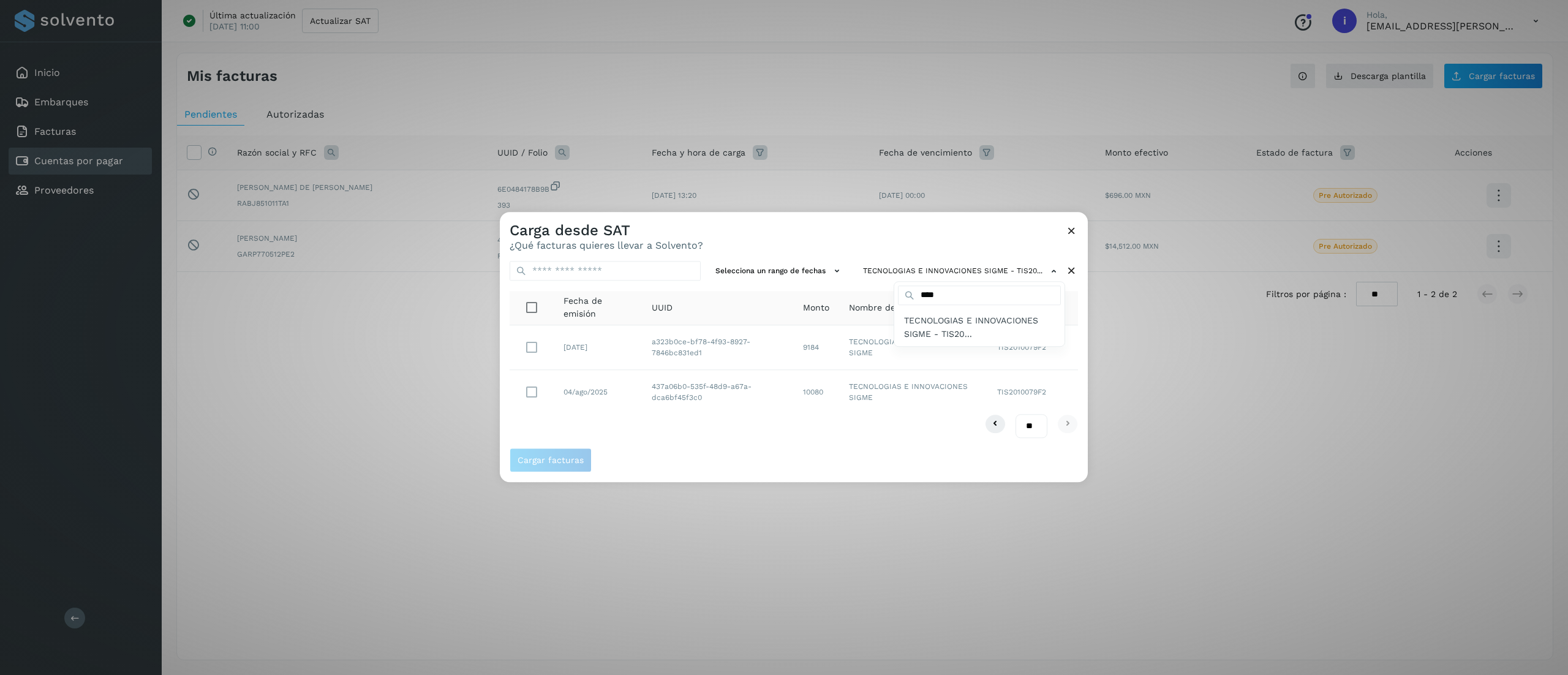
click at [534, 343] on div at bounding box center [1283, 549] width 1568 height 675
click at [564, 462] on span "Cargar facturas" at bounding box center [550, 460] width 66 height 8
click at [561, 465] on button "Cargar facturas" at bounding box center [550, 460] width 82 height 25
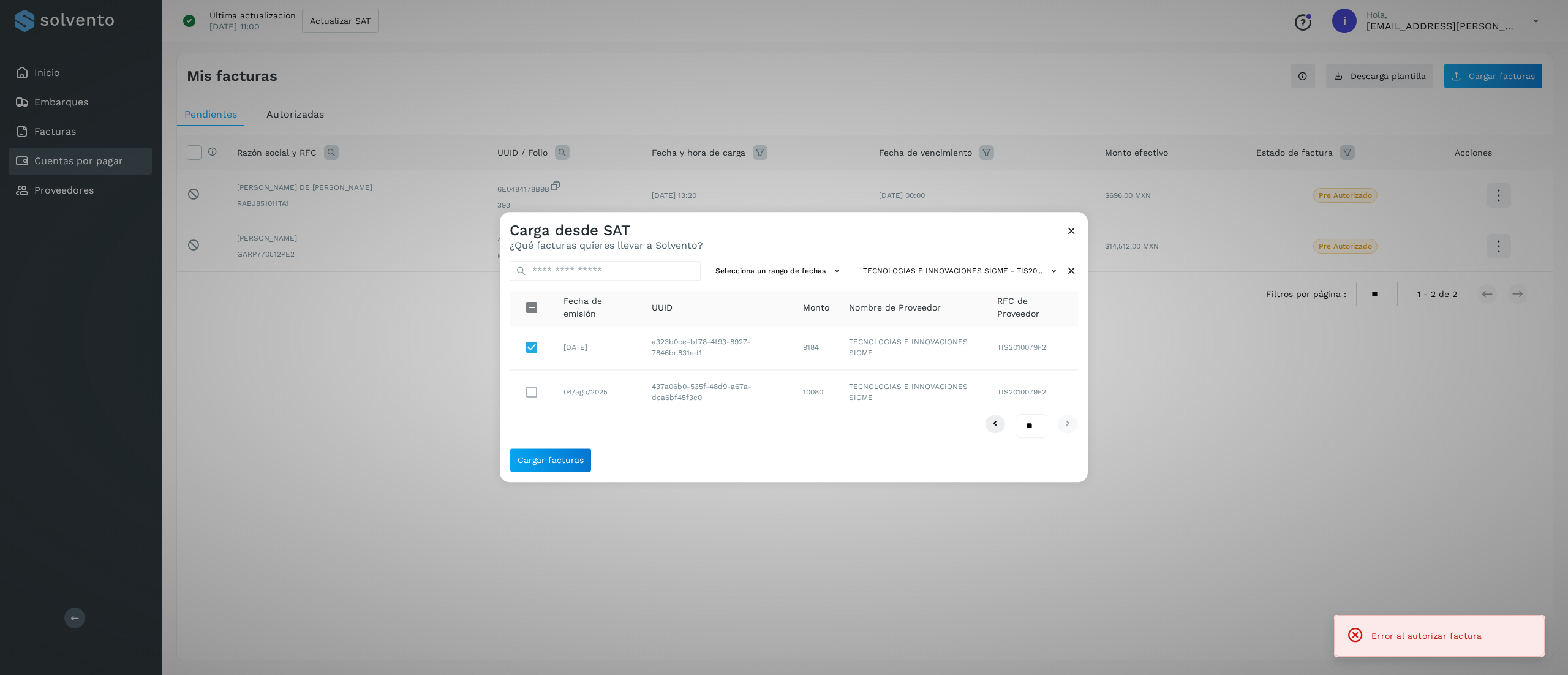
click at [781, 381] on div "Selecciona un rango de fechas TECNOLOGIAS E INNOVACIONES SIGME - TIS20... Fecha…" at bounding box center [793, 349] width 588 height 196
drag, startPoint x: 1112, startPoint y: 372, endPoint x: 433, endPoint y: 191, distance: 702.7
click at [781, 372] on div "Carga desde SAT ¿Qué facturas quieres llevar a Solvento? Selecciona un rango de…" at bounding box center [784, 338] width 1568 height 675
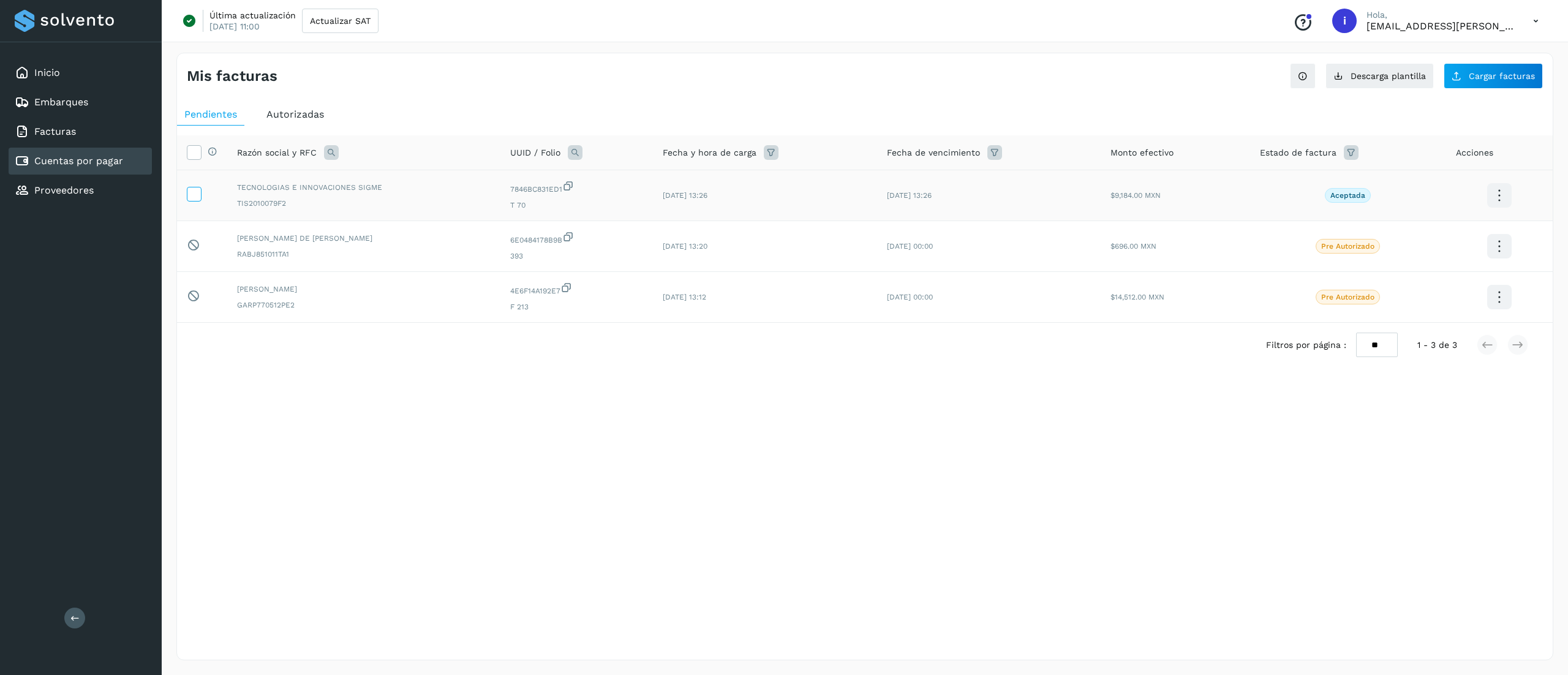
click at [196, 193] on icon at bounding box center [194, 193] width 13 height 13
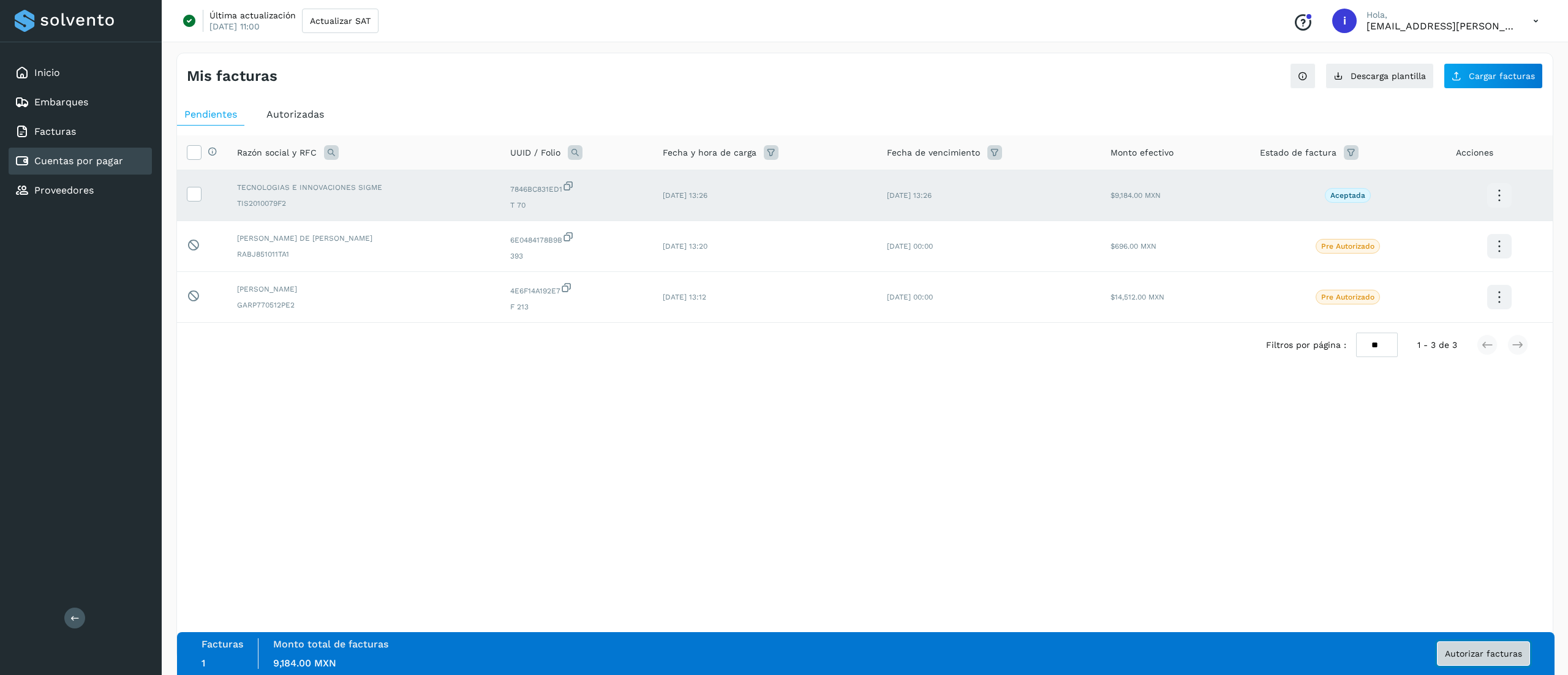
click at [1465, 658] on span "Autorizar facturas" at bounding box center [1483, 653] width 77 height 8
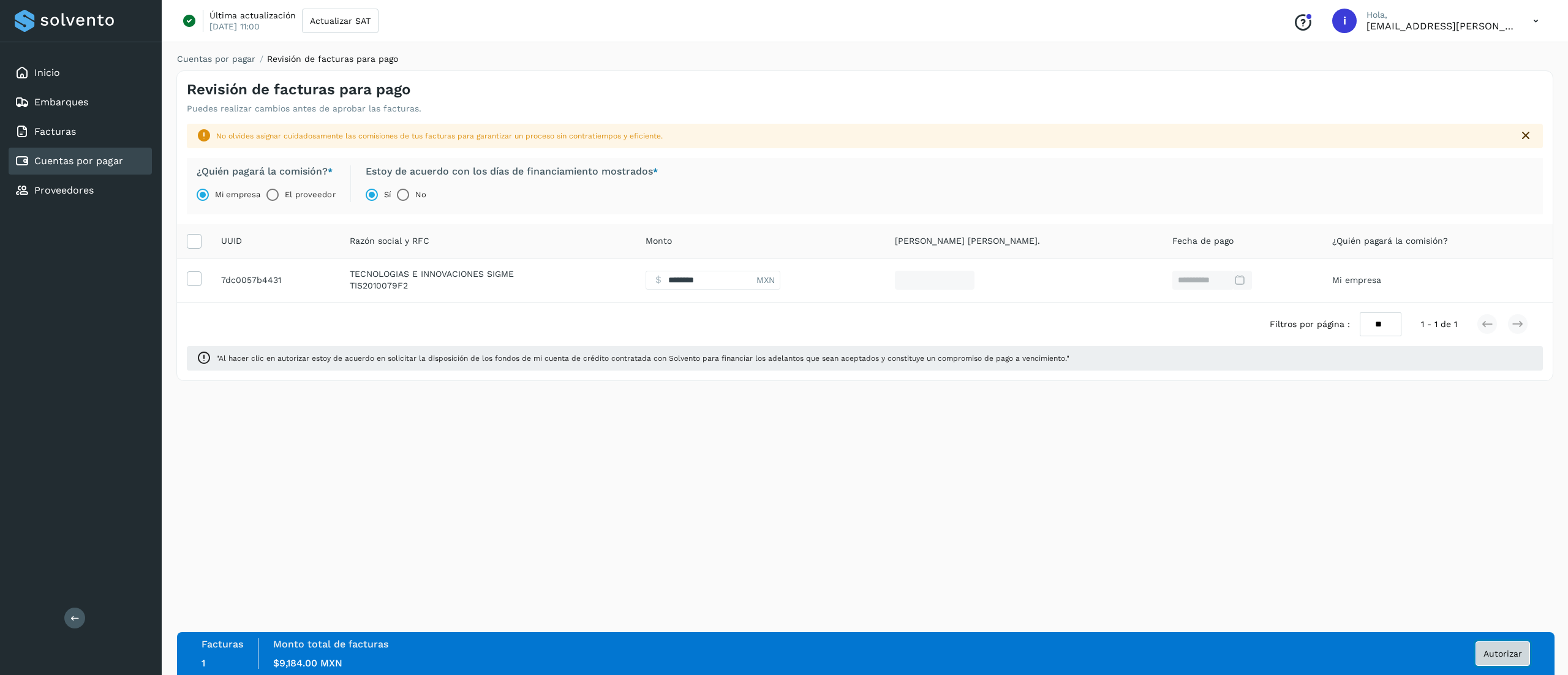
click at [1495, 651] on span "Autorizar" at bounding box center [1503, 653] width 39 height 8
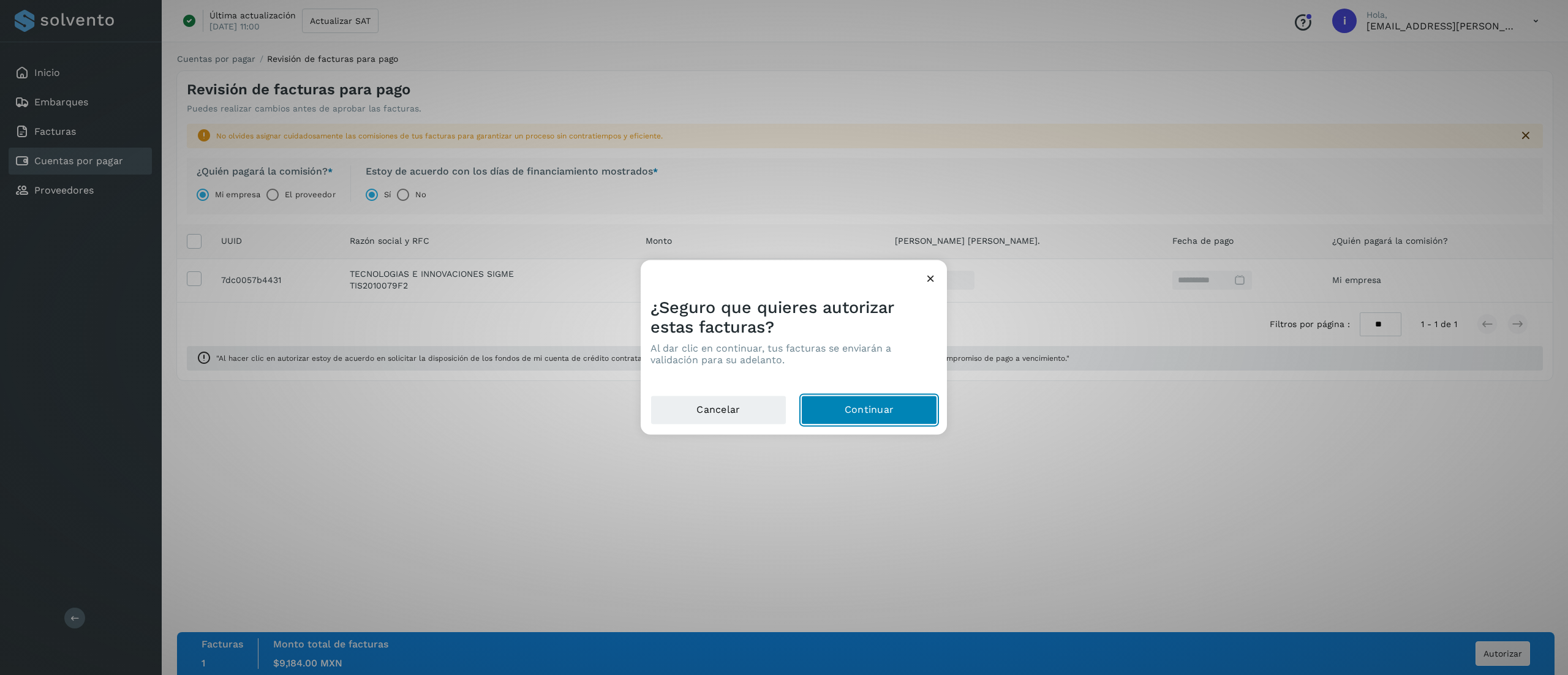
click at [857, 412] on button "Continuar" at bounding box center [869, 410] width 136 height 29
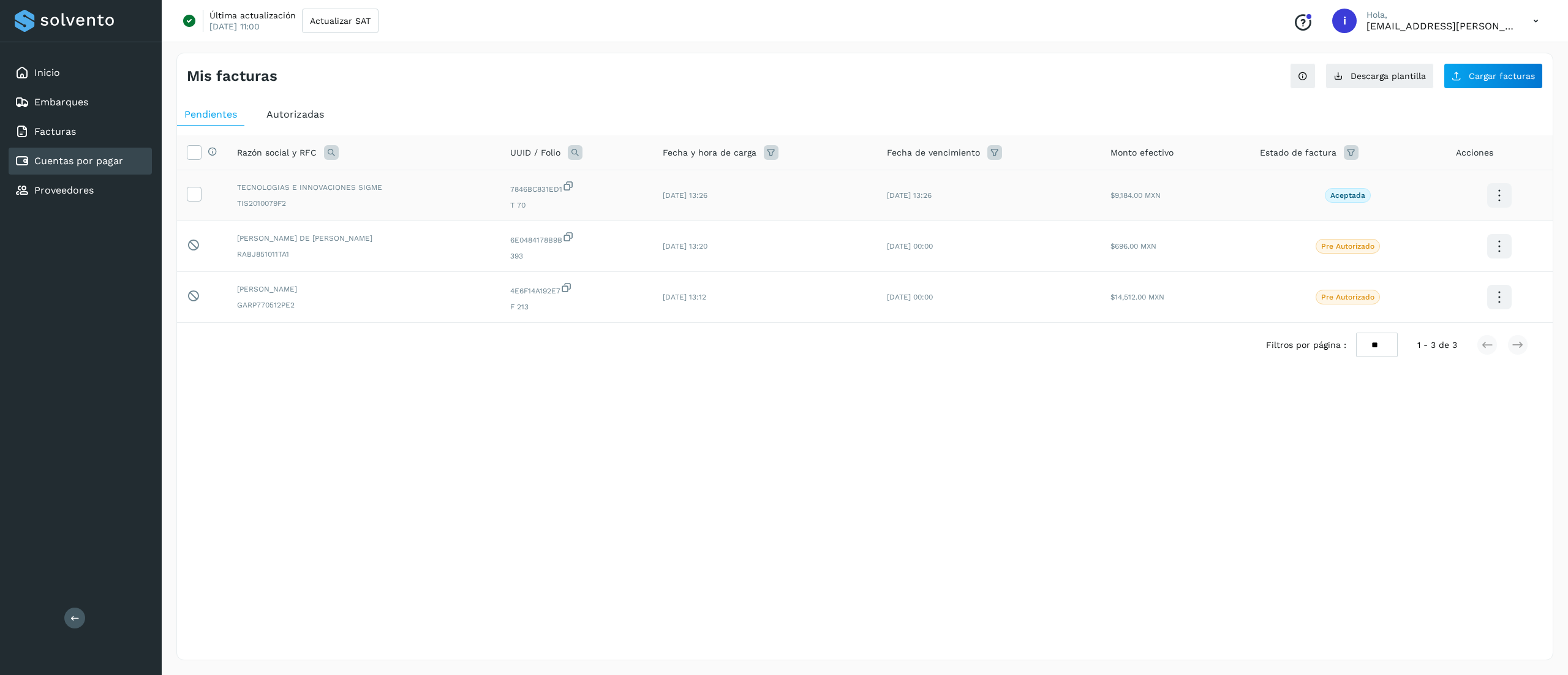
click at [1332, 197] on p "Aceptada" at bounding box center [1347, 195] width 35 height 8
click at [224, 193] on td at bounding box center [201, 196] width 50 height 51
click at [192, 195] on icon at bounding box center [194, 193] width 13 height 13
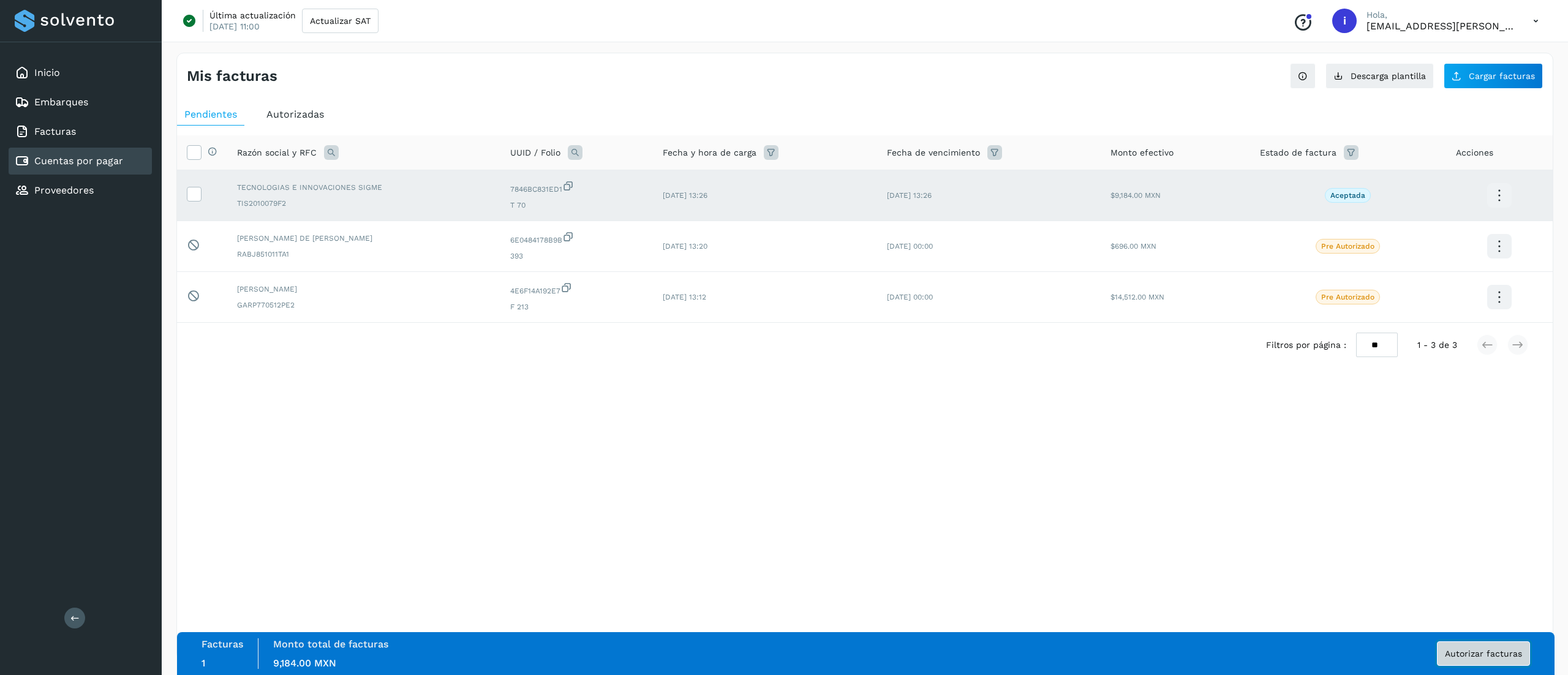
click at [1468, 651] on span "Autorizar facturas" at bounding box center [1483, 653] width 77 height 8
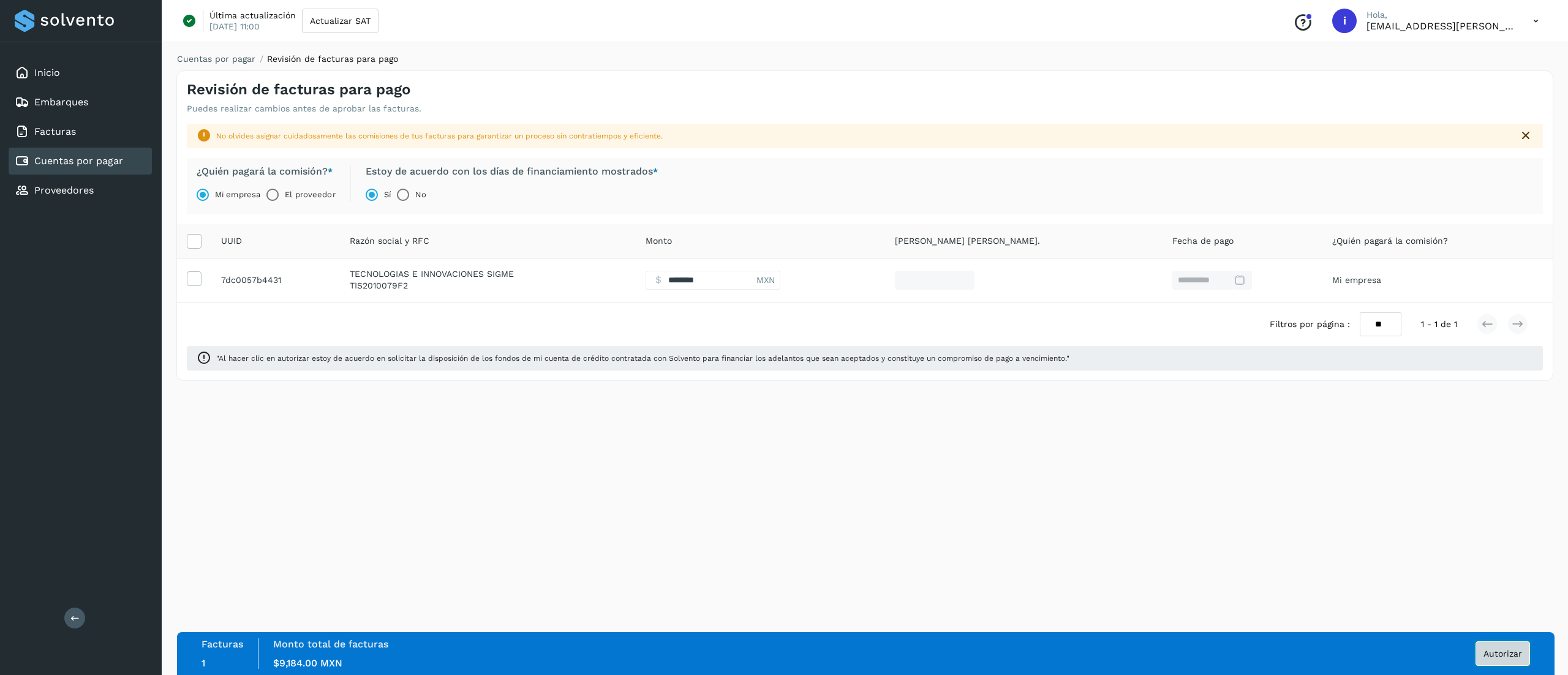
click at [1489, 649] on span "Autorizar" at bounding box center [1503, 653] width 39 height 8
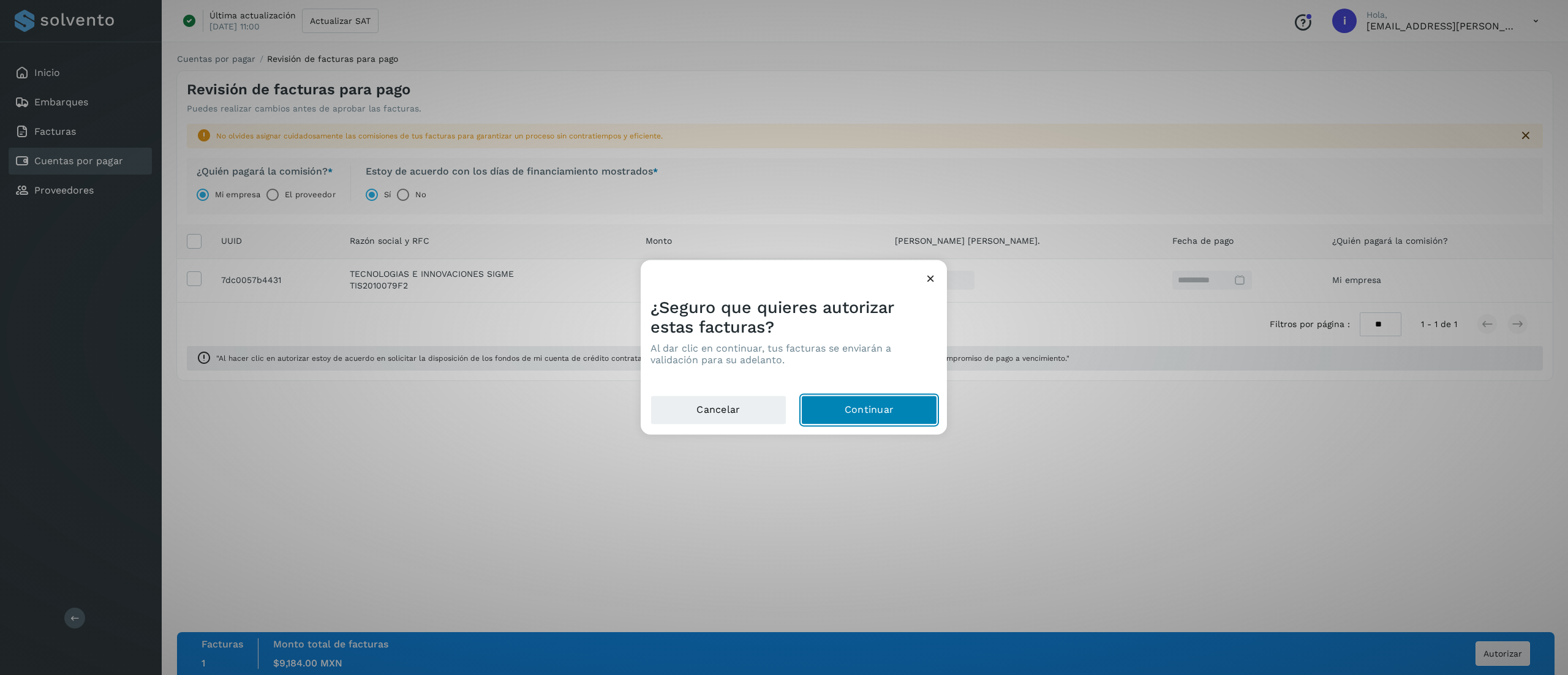
click at [918, 411] on button "Continuar" at bounding box center [869, 410] width 136 height 29
